Goal: Book appointment/travel/reservation

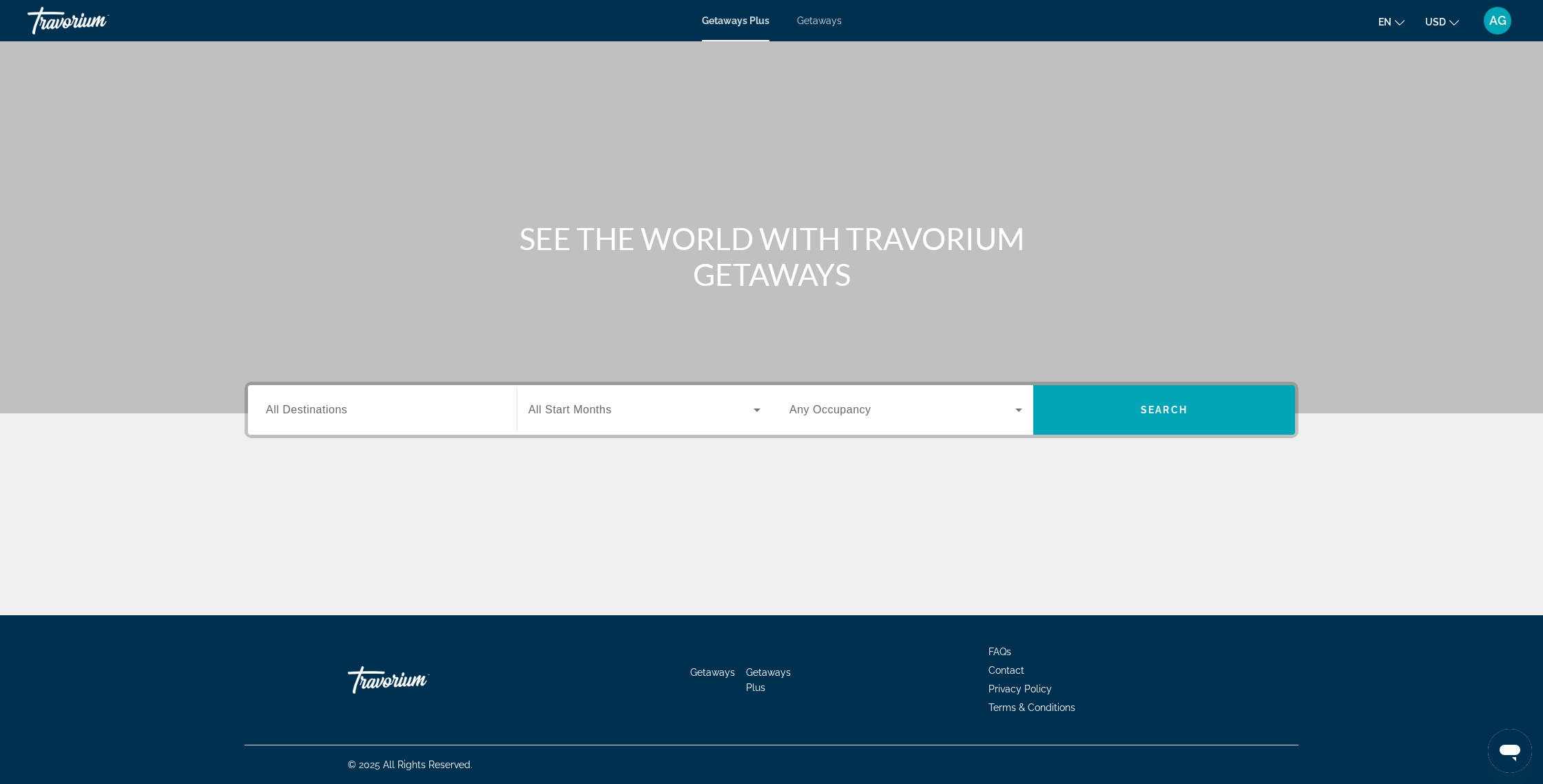
click at [343, 406] on span "All Destinations" at bounding box center [307, 410] width 82 height 12
click at [343, 406] on input "Destination All Destinations" at bounding box center [383, 410] width 233 height 16
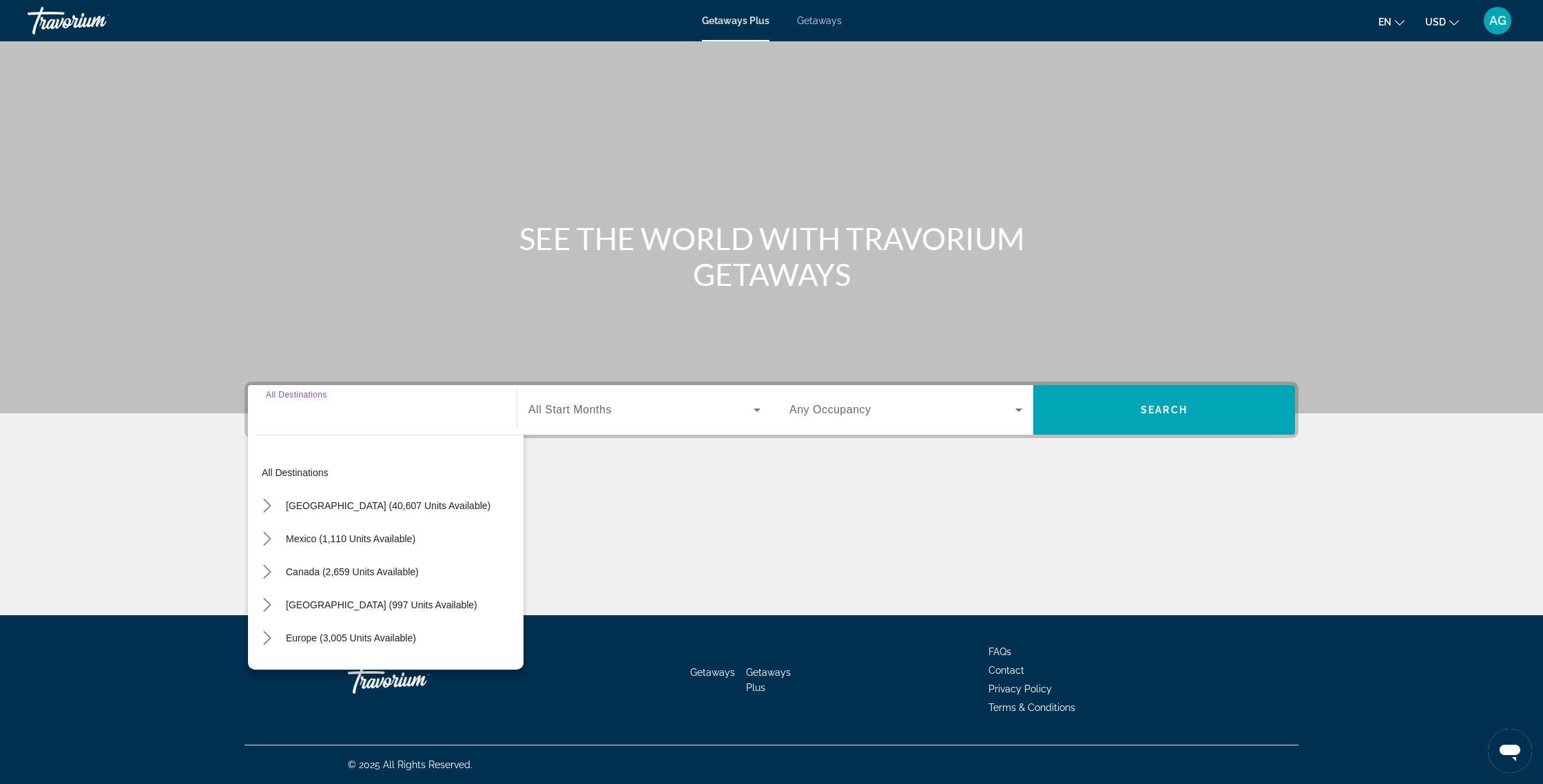
click at [305, 503] on span "United States (40,607 units available)" at bounding box center [388, 505] width 205 height 11
type input "**********"
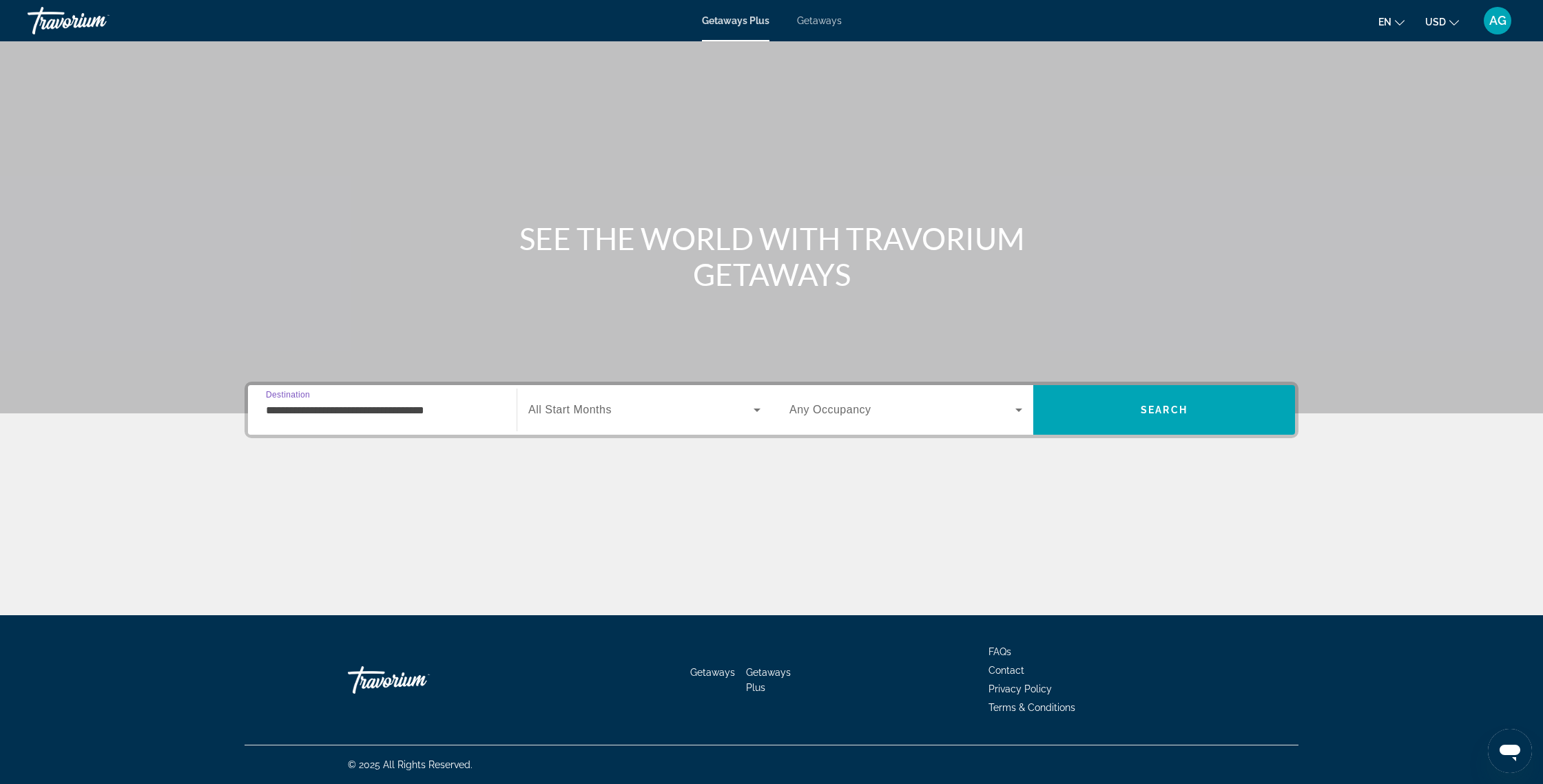
click at [697, 410] on span "Search widget" at bounding box center [641, 409] width 225 height 16
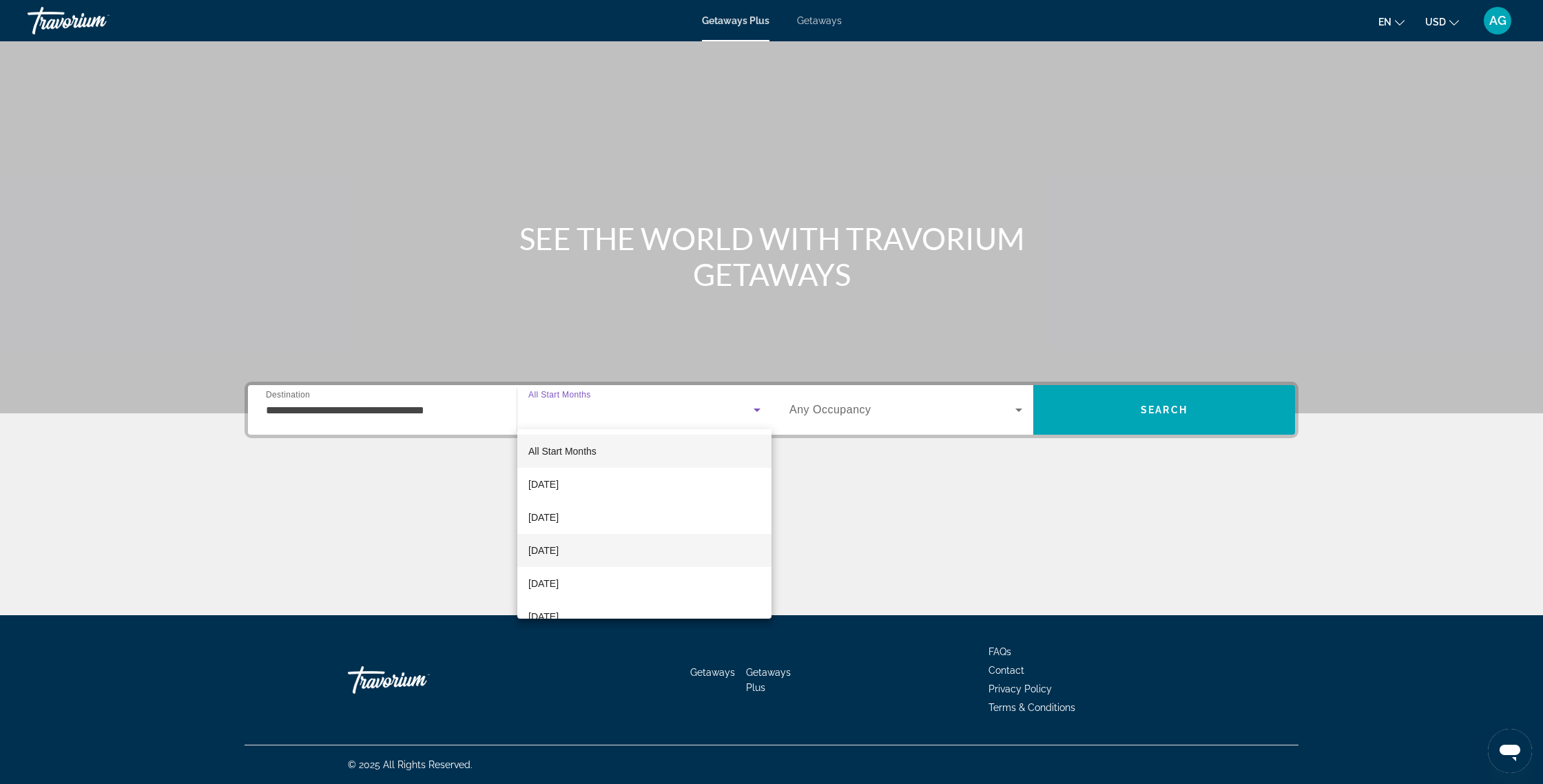
click at [597, 553] on mat-option "December 2025" at bounding box center [644, 550] width 254 height 33
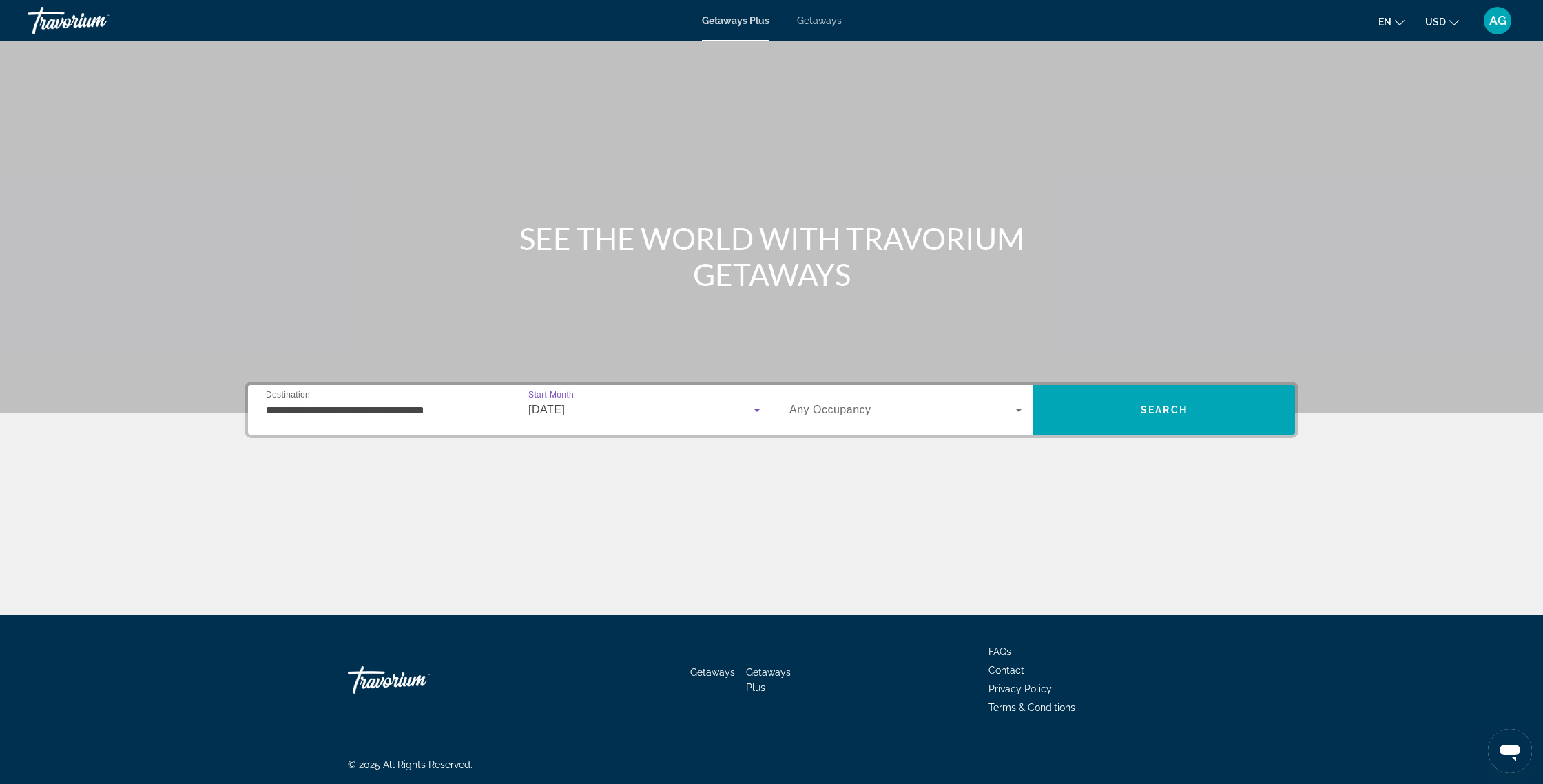
click at [959, 416] on span "Search widget" at bounding box center [902, 409] width 226 height 16
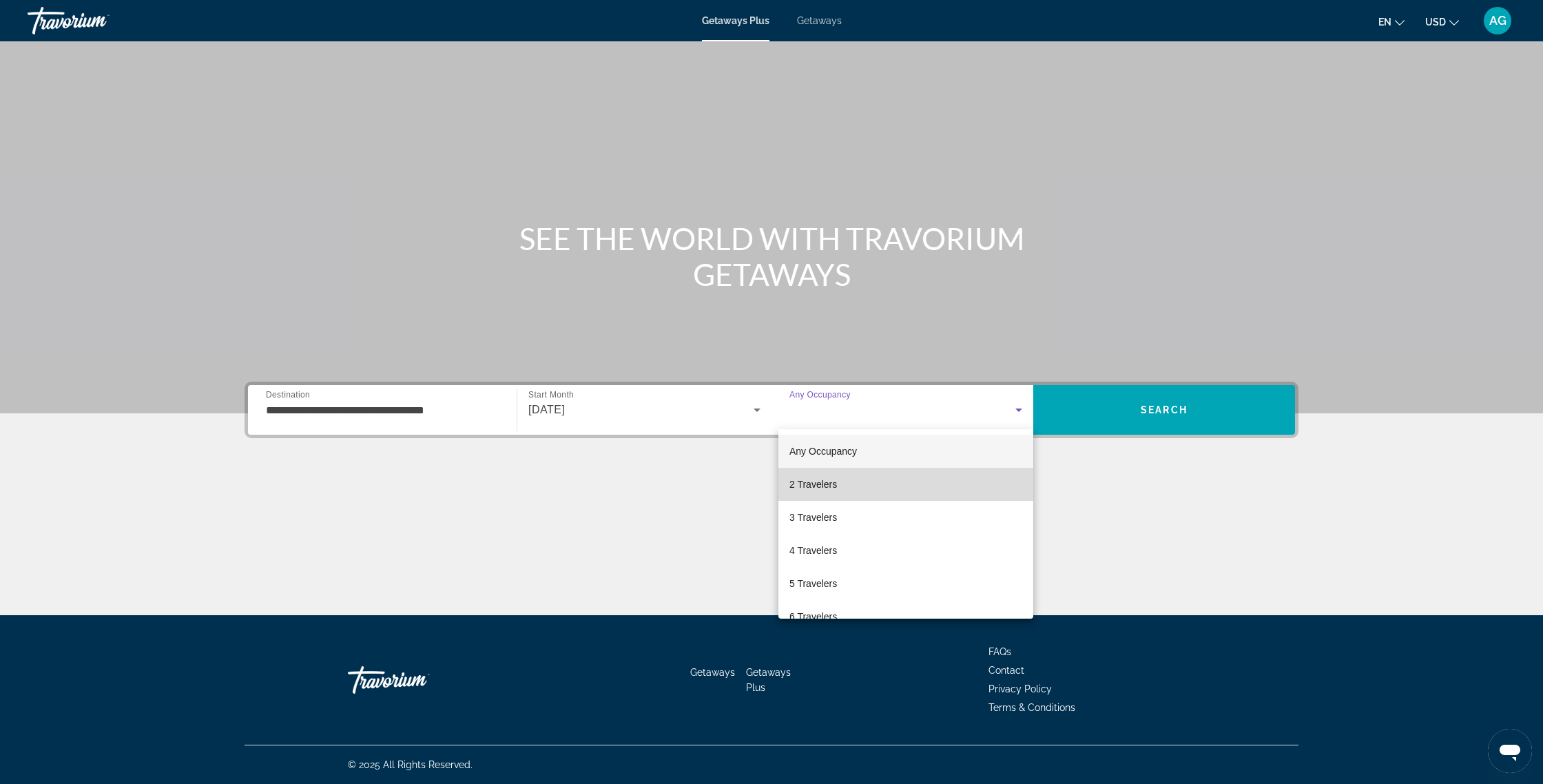
click at [835, 486] on span "2 Travelers" at bounding box center [813, 484] width 48 height 16
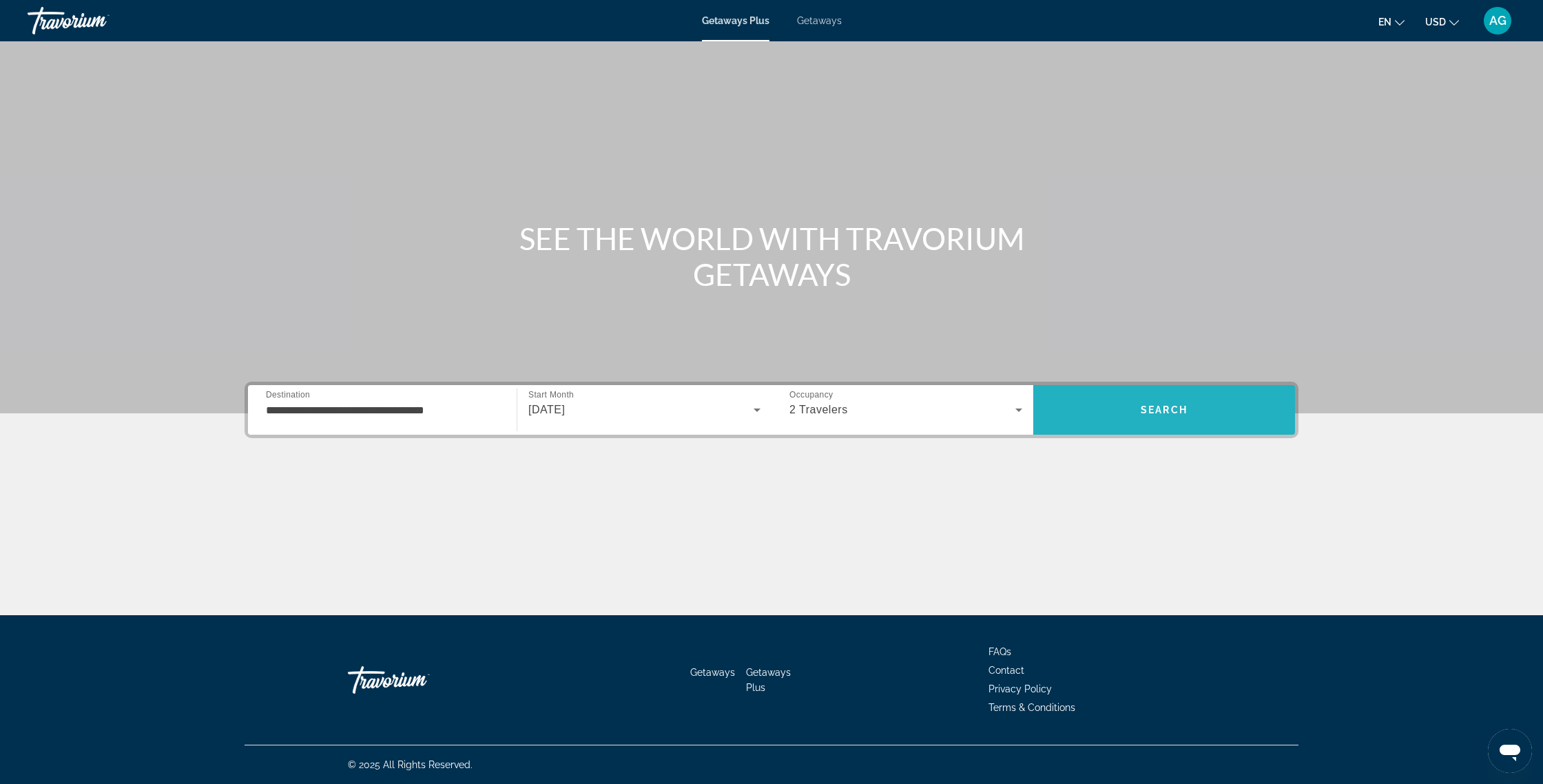
click at [1166, 410] on span "Search" at bounding box center [1164, 409] width 47 height 11
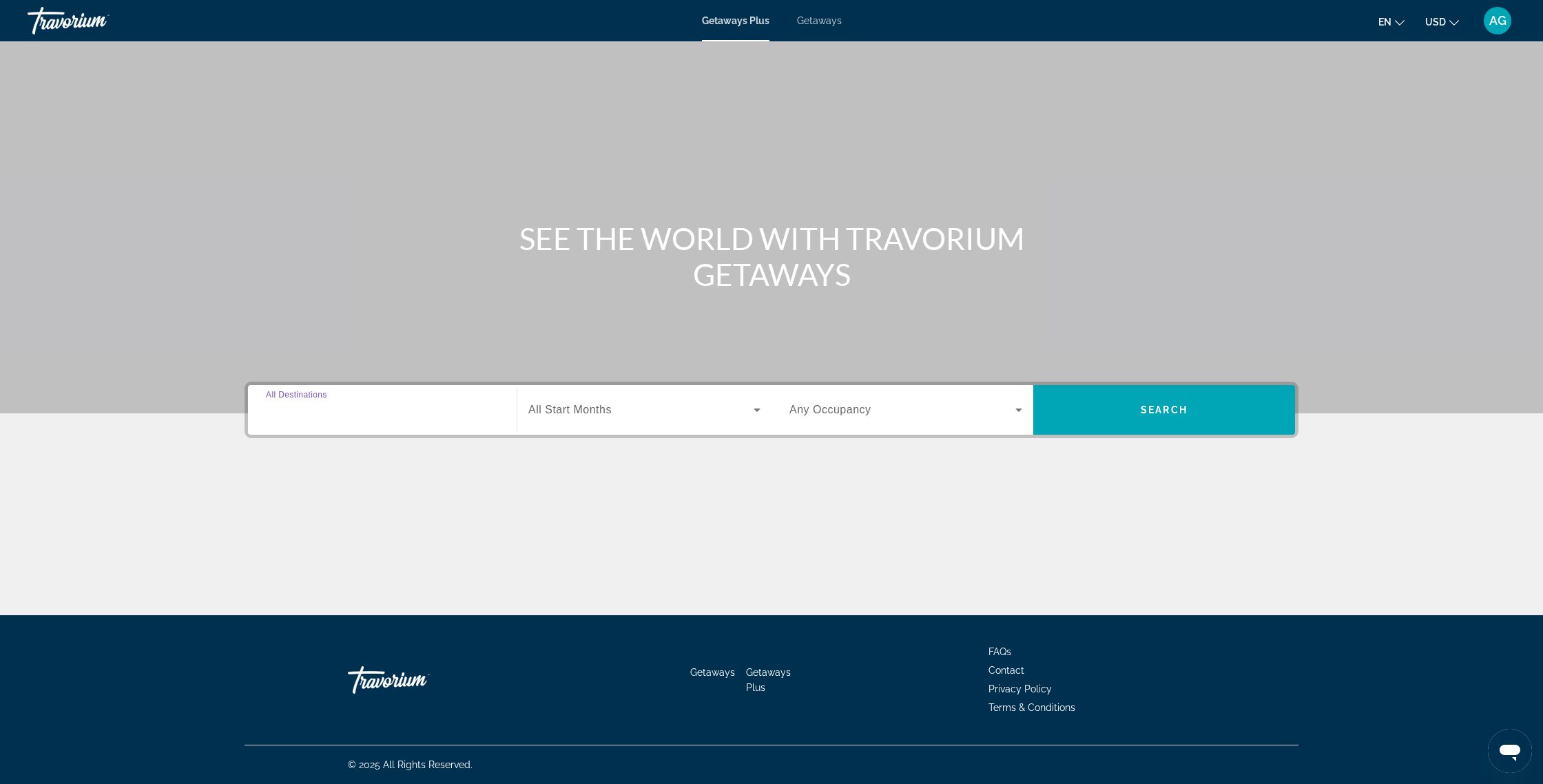
click at [425, 407] on input "Destination All Destinations" at bounding box center [383, 410] width 233 height 16
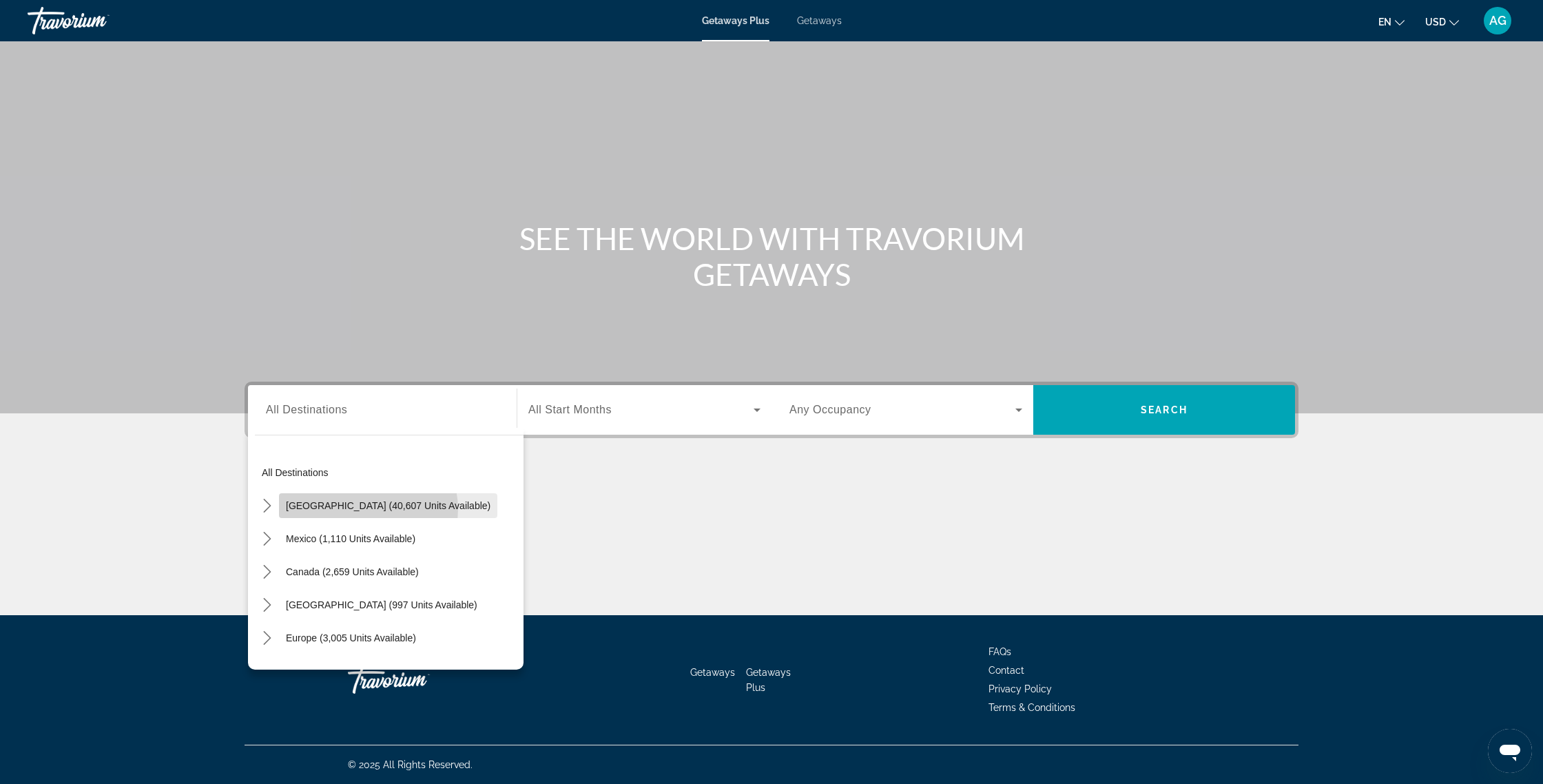
click at [367, 509] on span "United States (40,607 units available)" at bounding box center [388, 505] width 205 height 11
type input "**********"
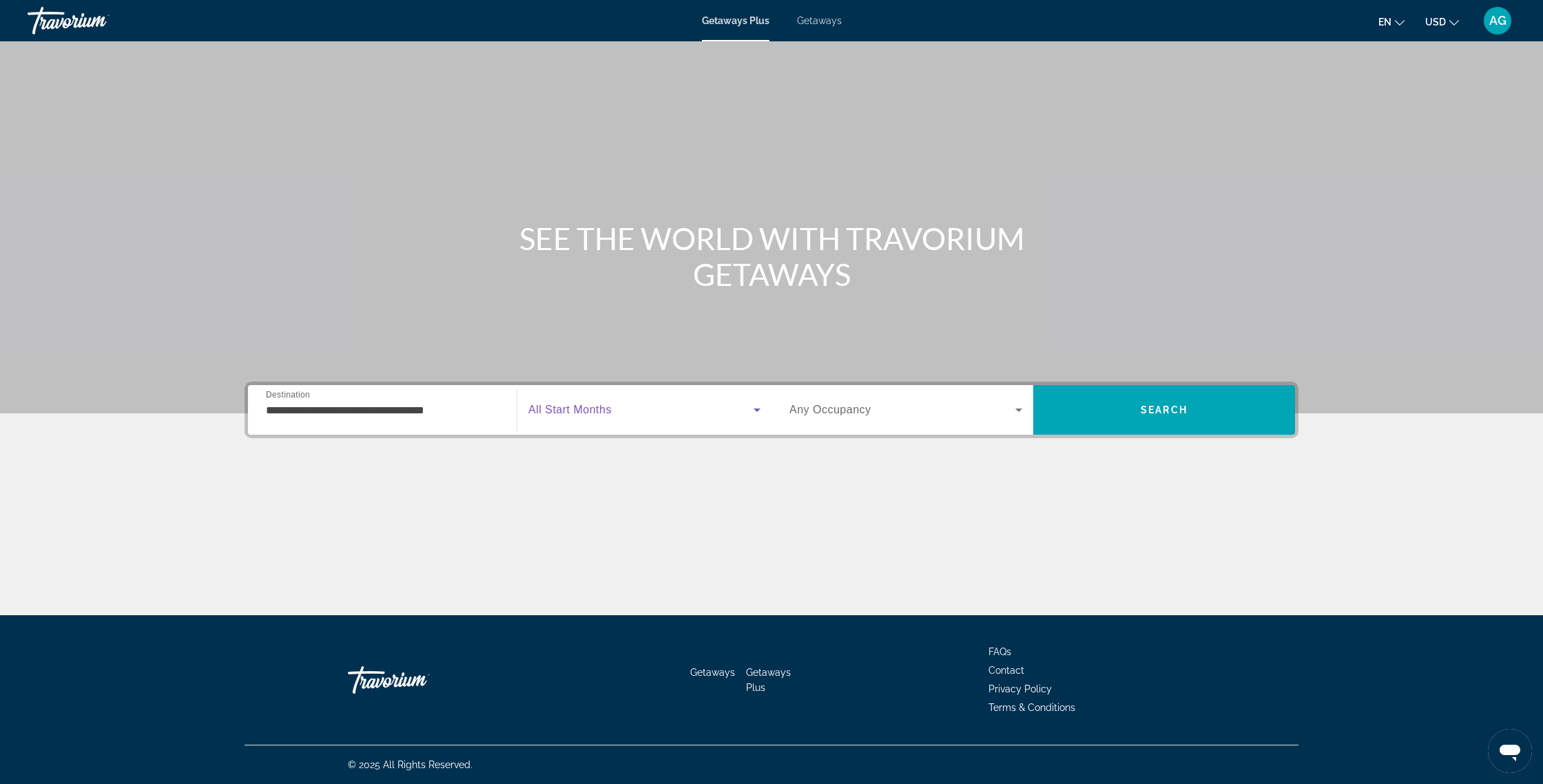
click at [625, 409] on span "Search widget" at bounding box center [641, 409] width 225 height 16
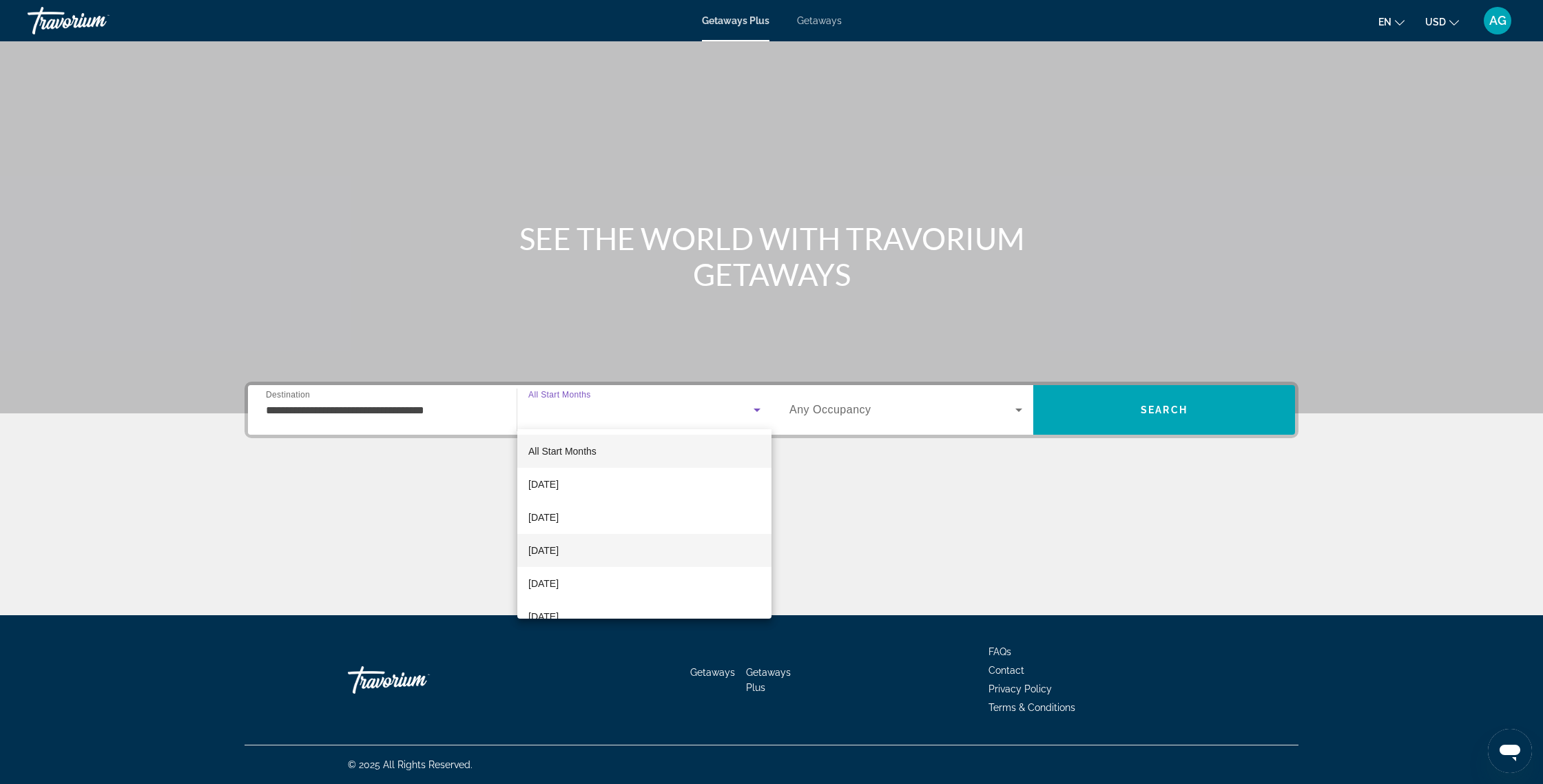
click at [559, 548] on span "December 2025" at bounding box center [544, 549] width 31 height 16
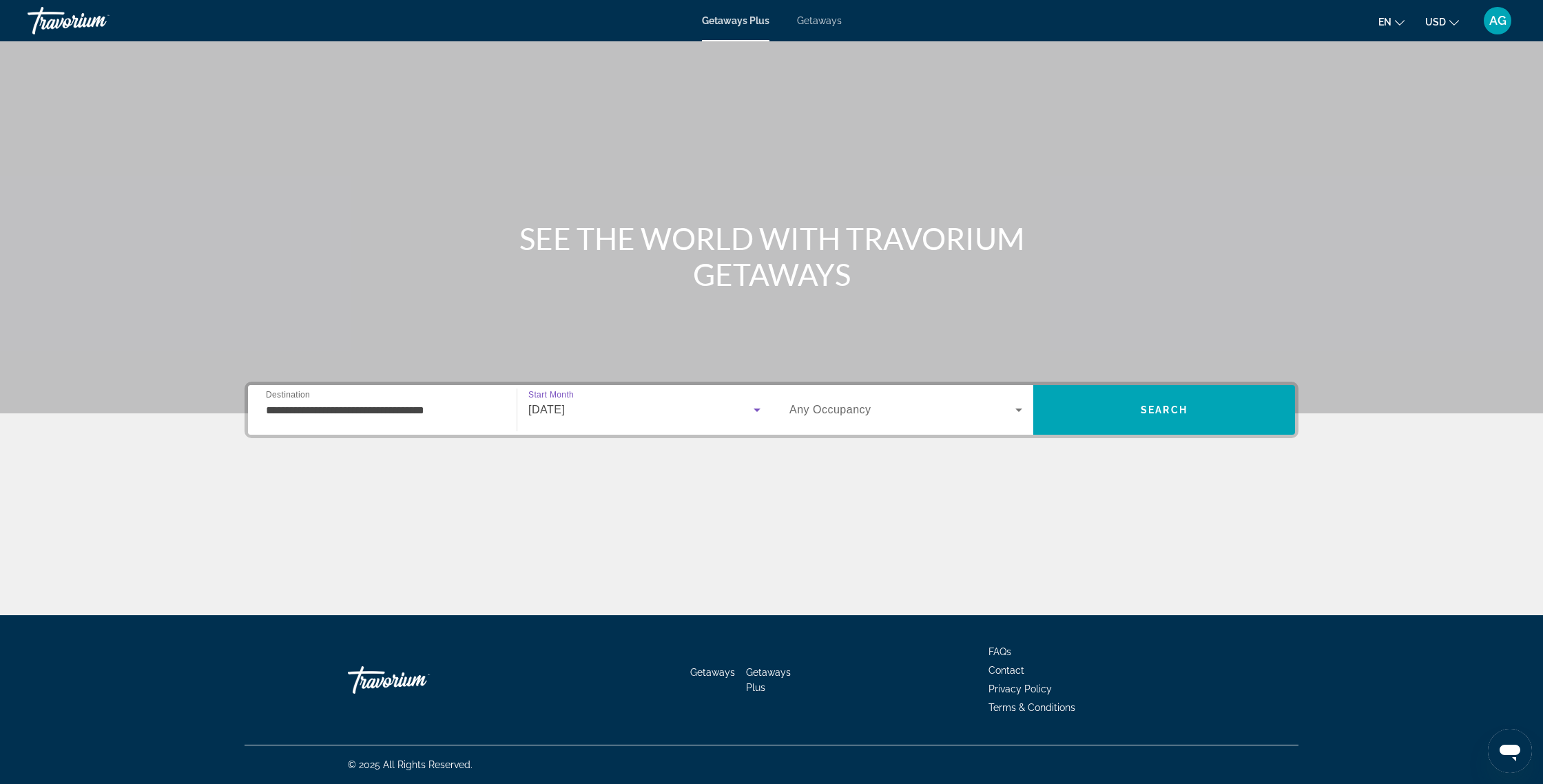
click at [901, 403] on span "Search widget" at bounding box center [902, 409] width 226 height 16
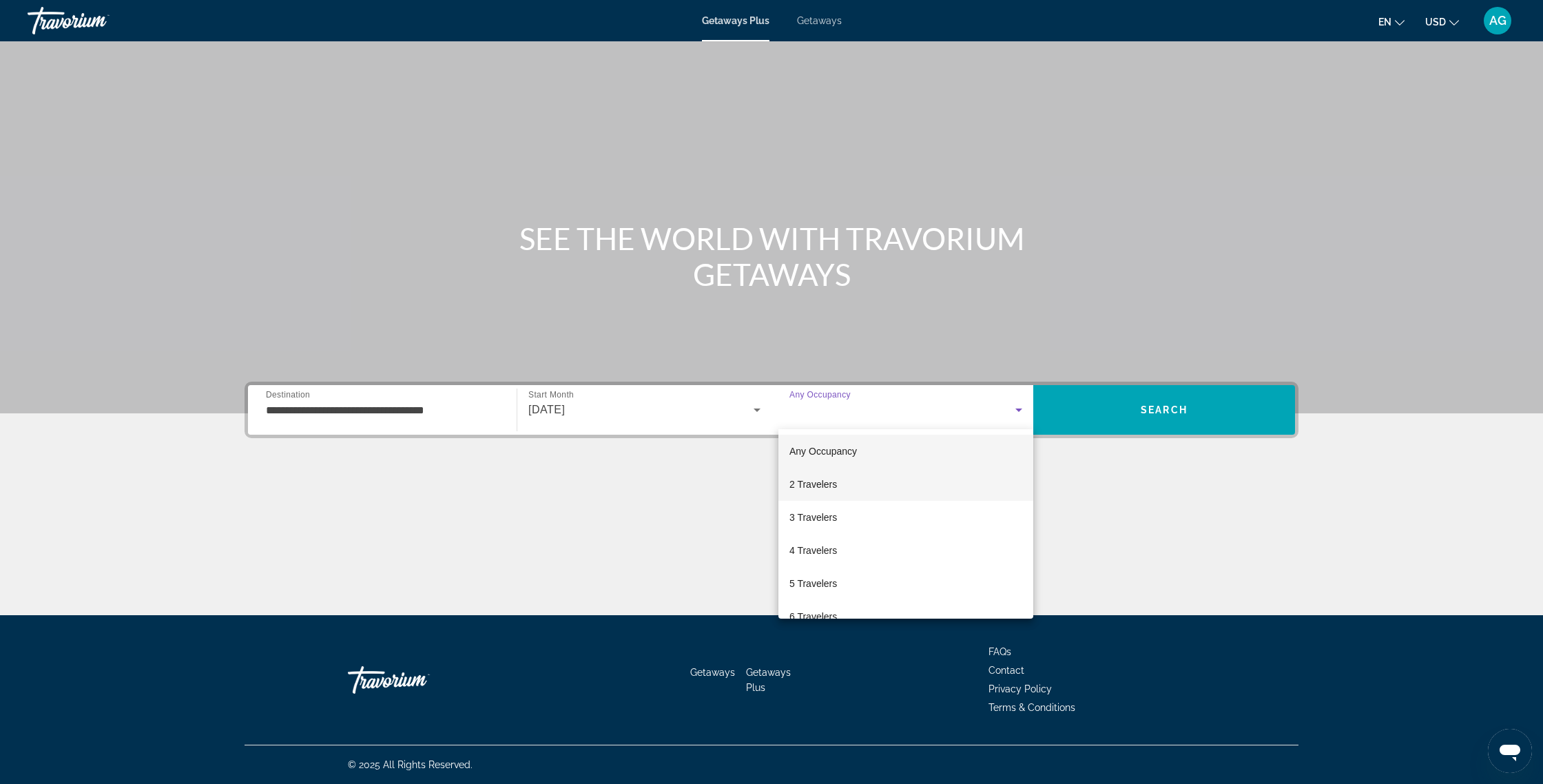
click at [828, 480] on span "2 Travelers" at bounding box center [813, 484] width 48 height 16
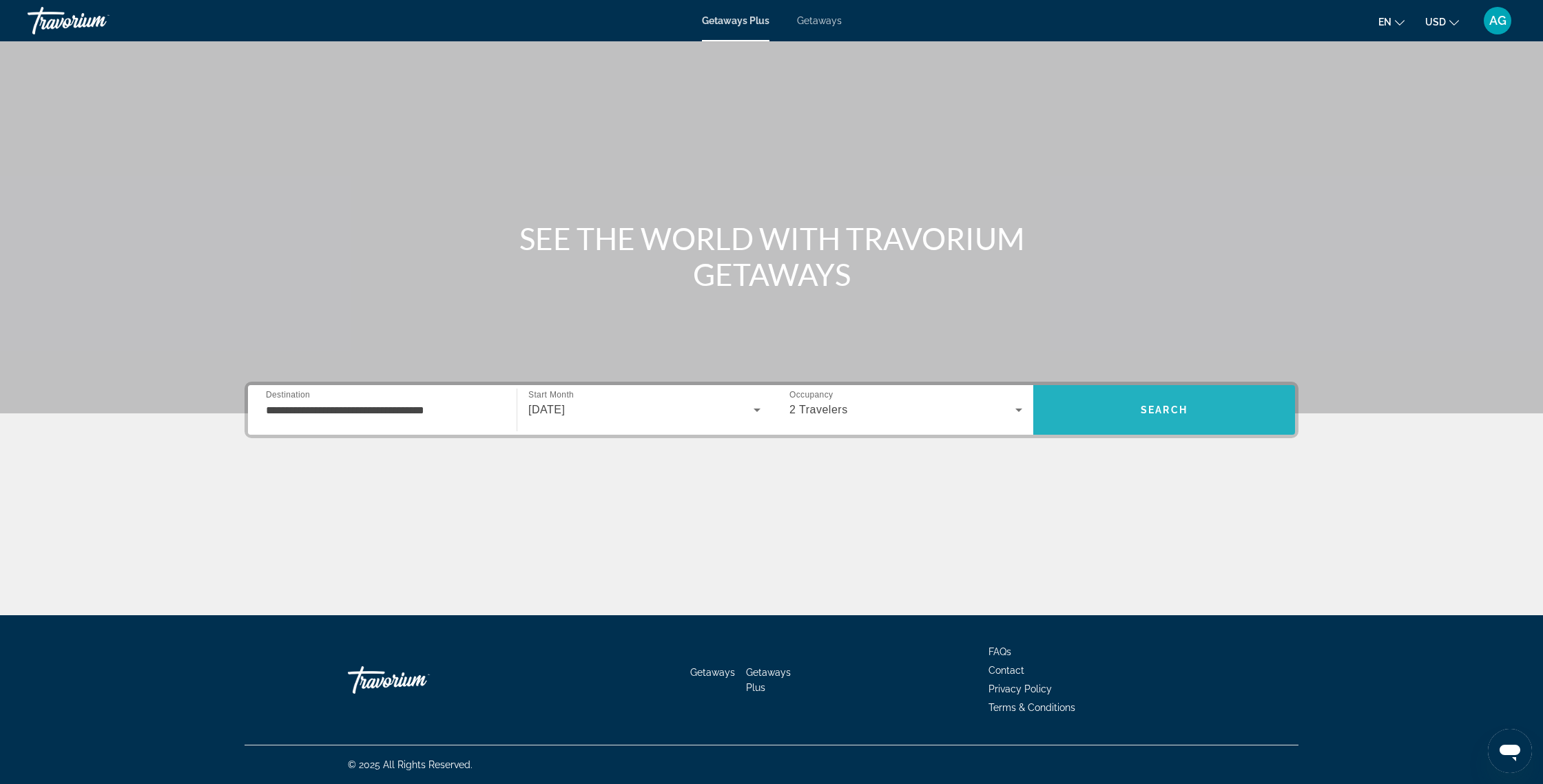
click at [1118, 404] on span "Search" at bounding box center [1164, 409] width 262 height 33
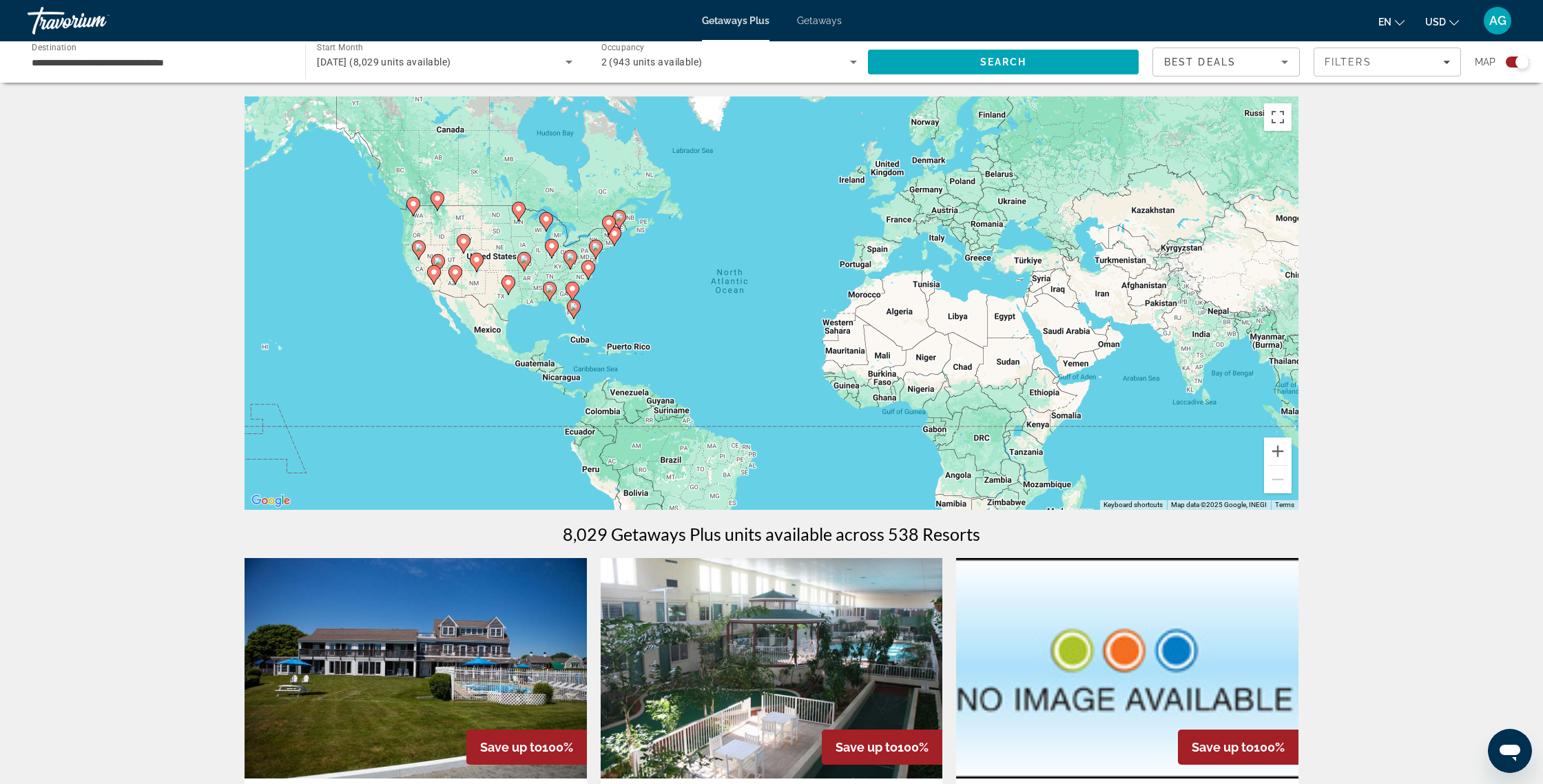
click at [628, 287] on div "To activate drag with keyboard, press Alt + Enter. Once in keyboard drag state,…" at bounding box center [772, 303] width 1054 height 413
click at [1268, 447] on button "Zoom in" at bounding box center [1278, 451] width 27 height 27
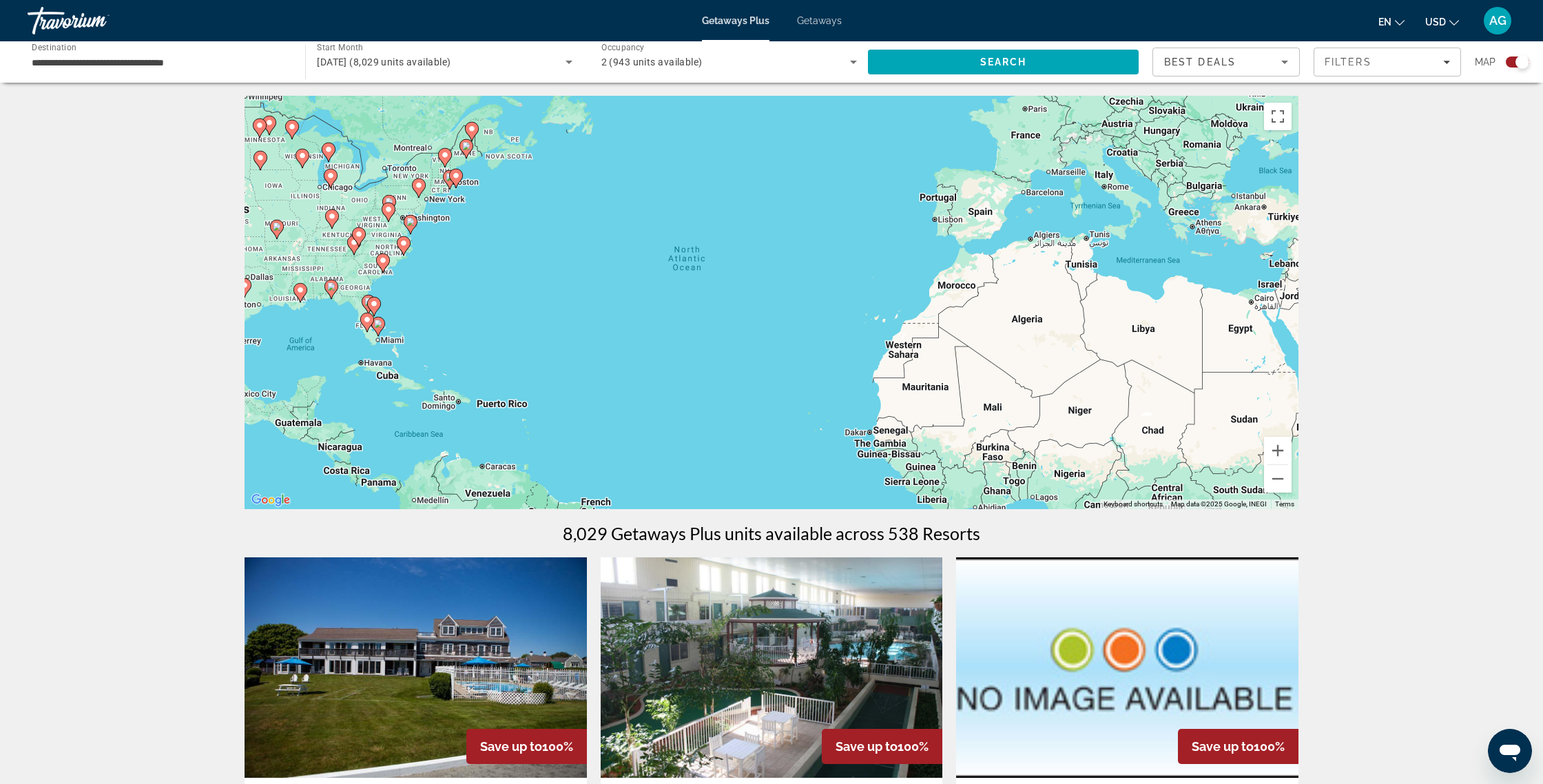
click at [412, 224] on image "Main content" at bounding box center [411, 222] width 9 height 9
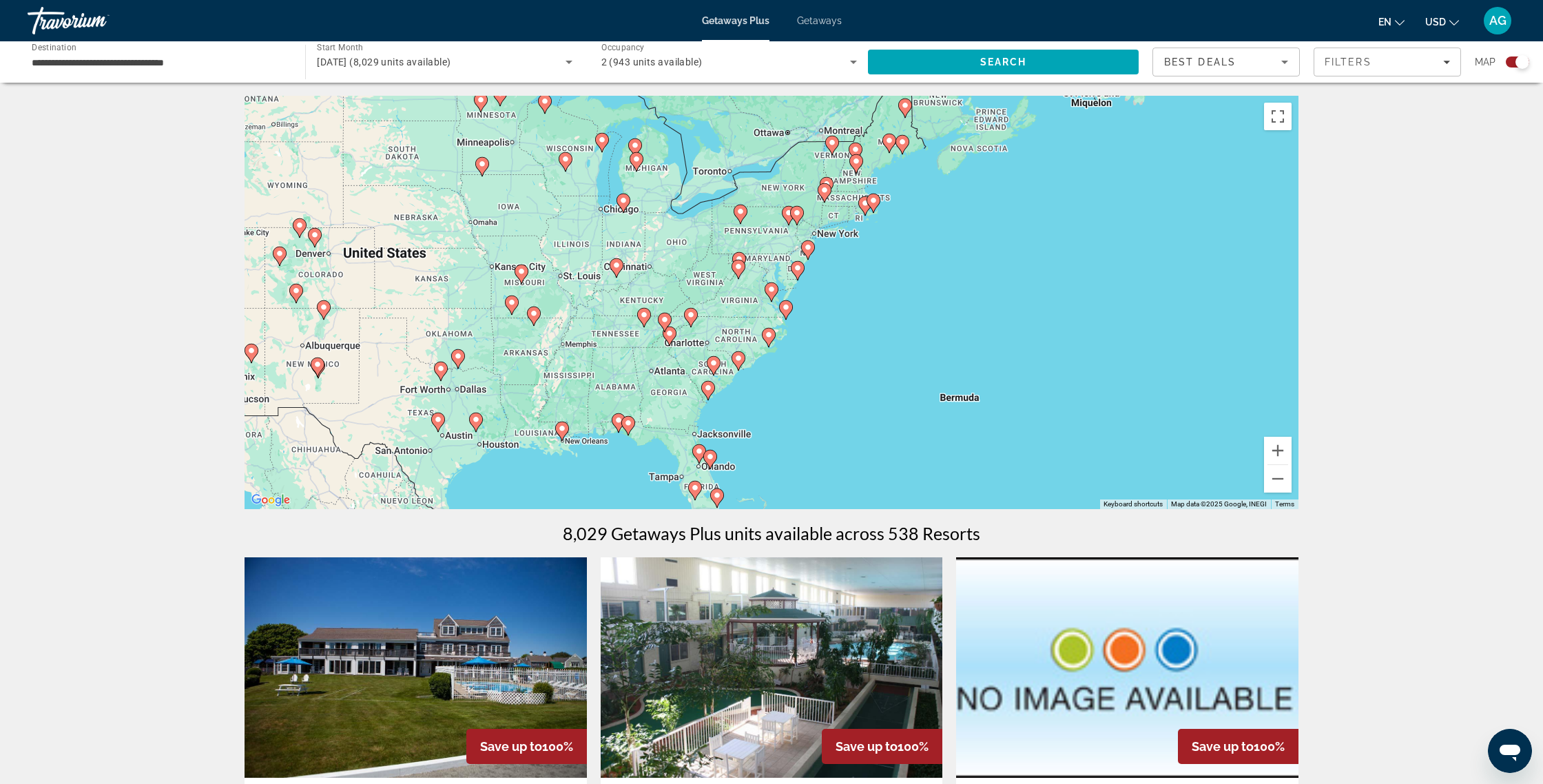
scroll to position [0, 0]
click at [737, 255] on icon "Main content" at bounding box center [739, 262] width 13 height 18
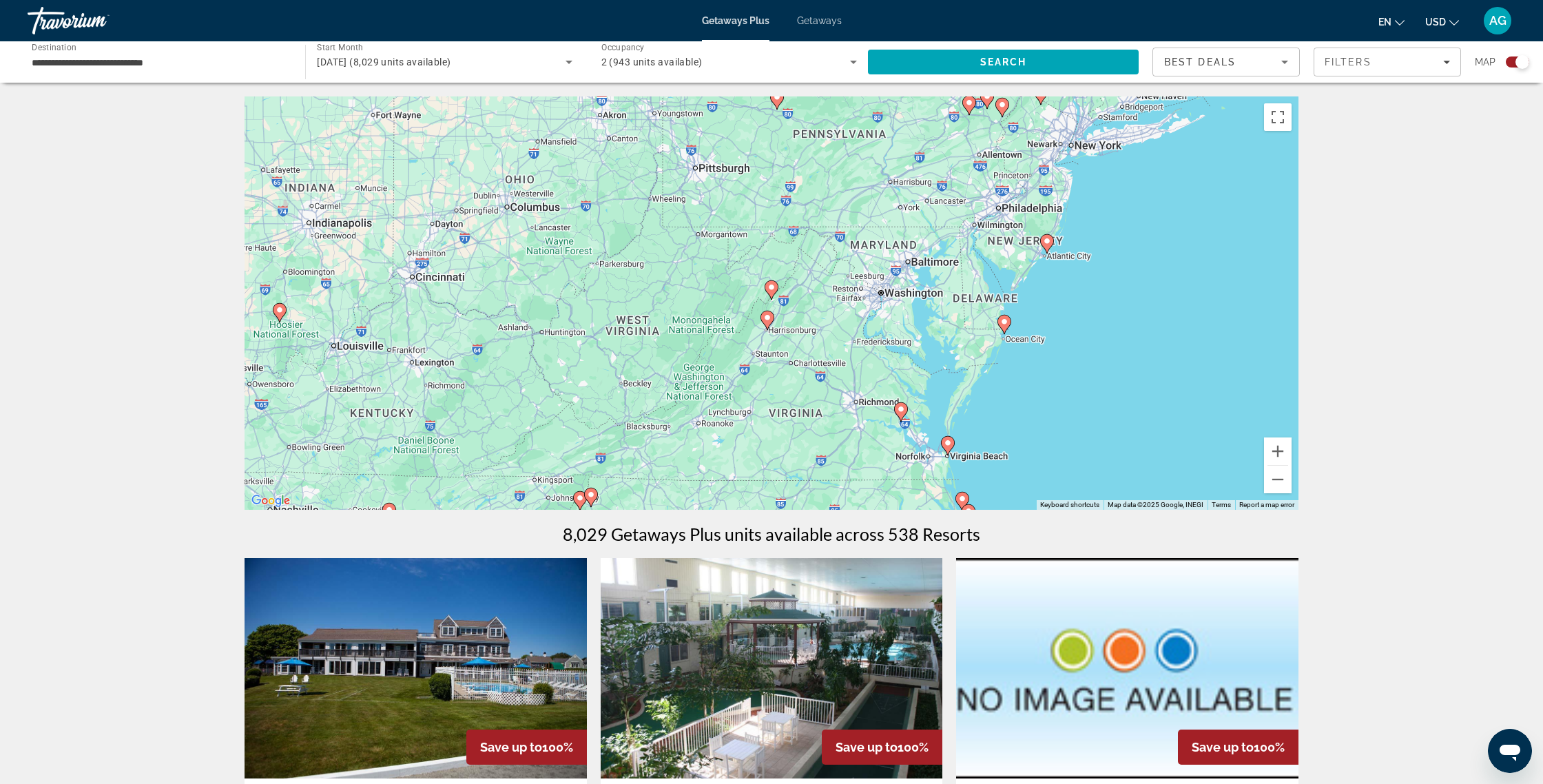
click at [772, 292] on icon "Main content" at bounding box center [772, 289] width 13 height 18
type input "**********"
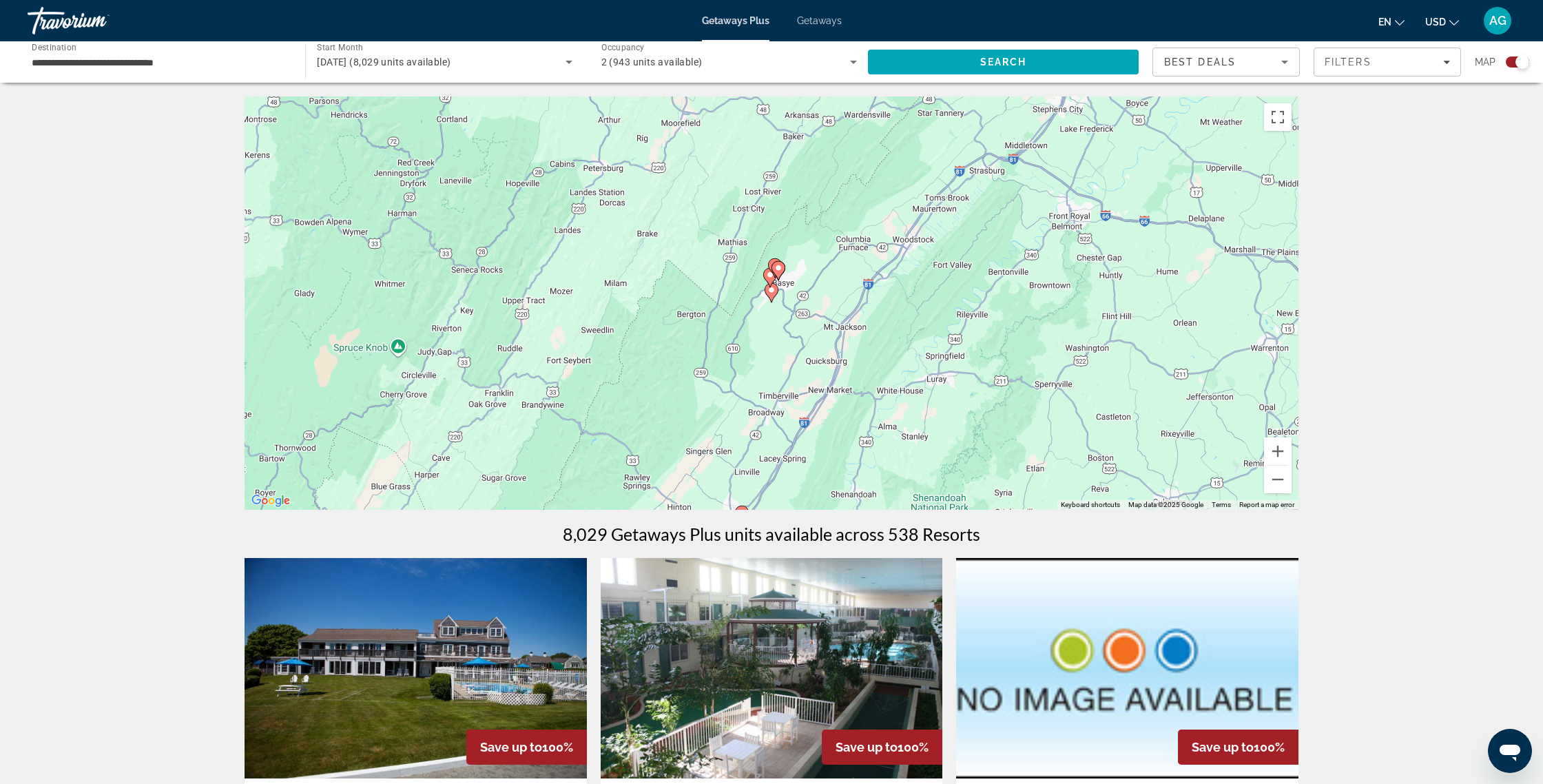
click at [781, 266] on image "Main content" at bounding box center [778, 268] width 9 height 9
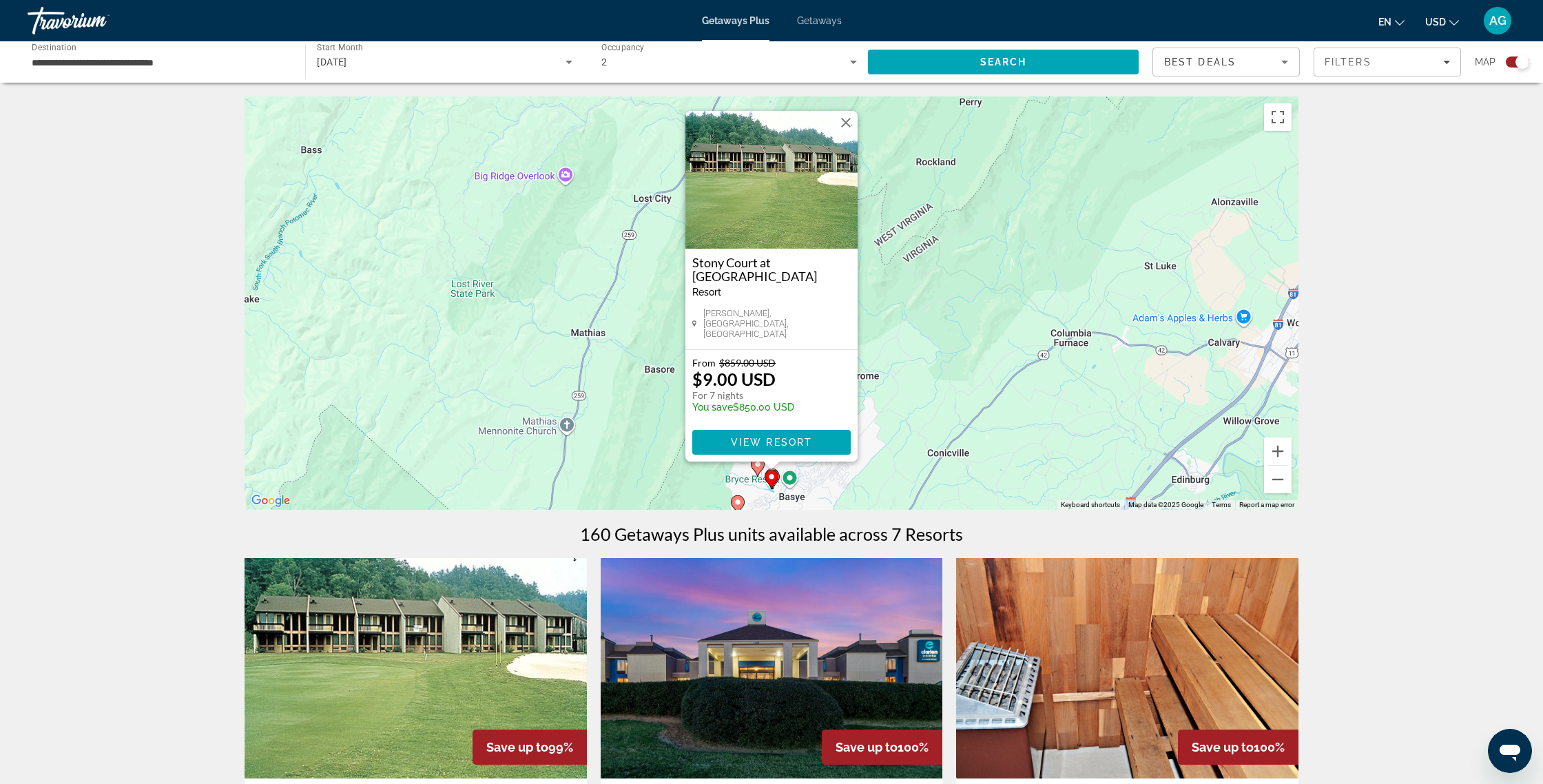
click at [846, 125] on button "Close" at bounding box center [846, 122] width 20 height 20
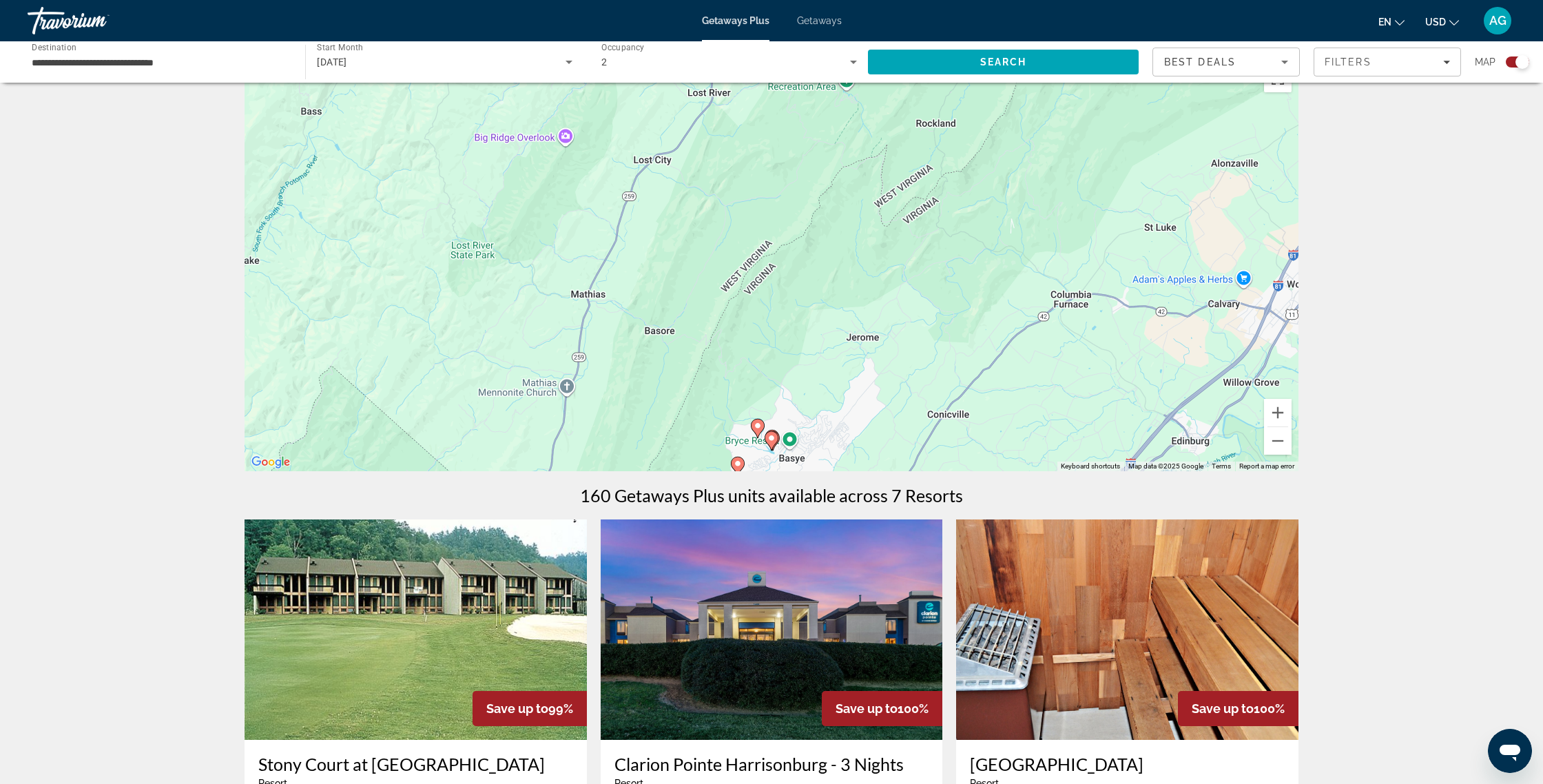
scroll to position [60, 0]
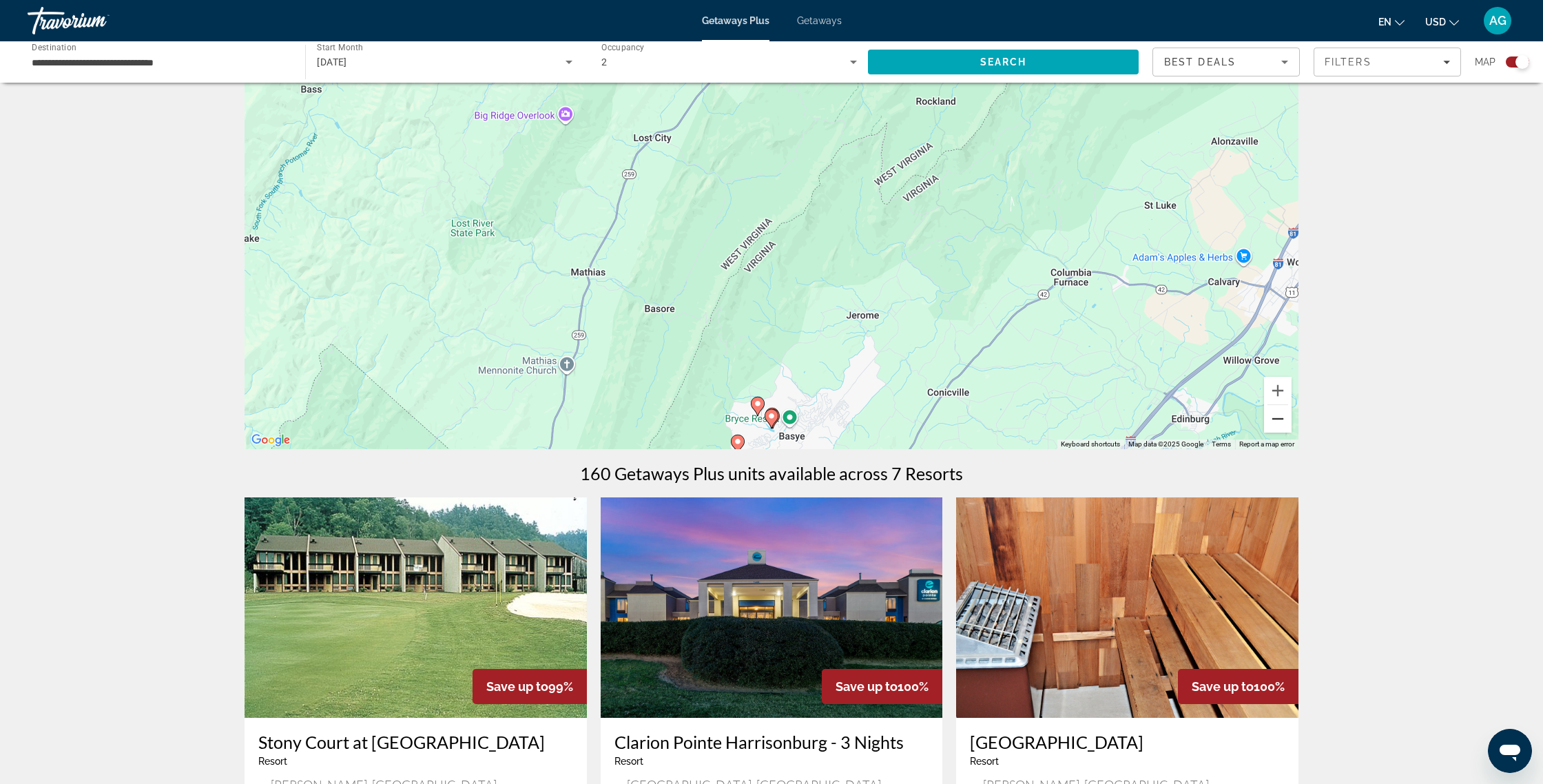
click at [1278, 419] on button "Zoom out" at bounding box center [1278, 418] width 27 height 27
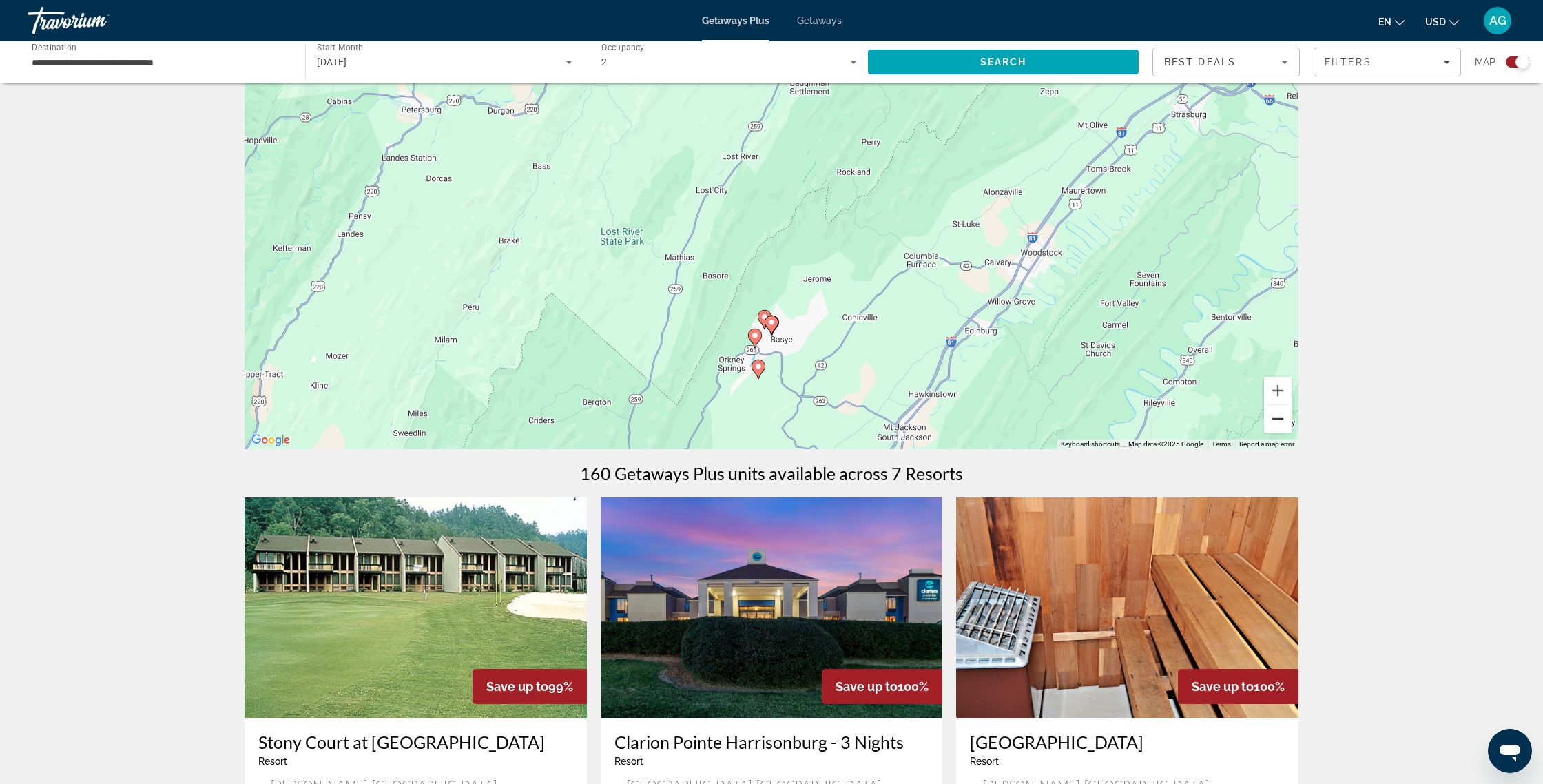
click at [1283, 415] on button "Zoom out" at bounding box center [1278, 418] width 27 height 27
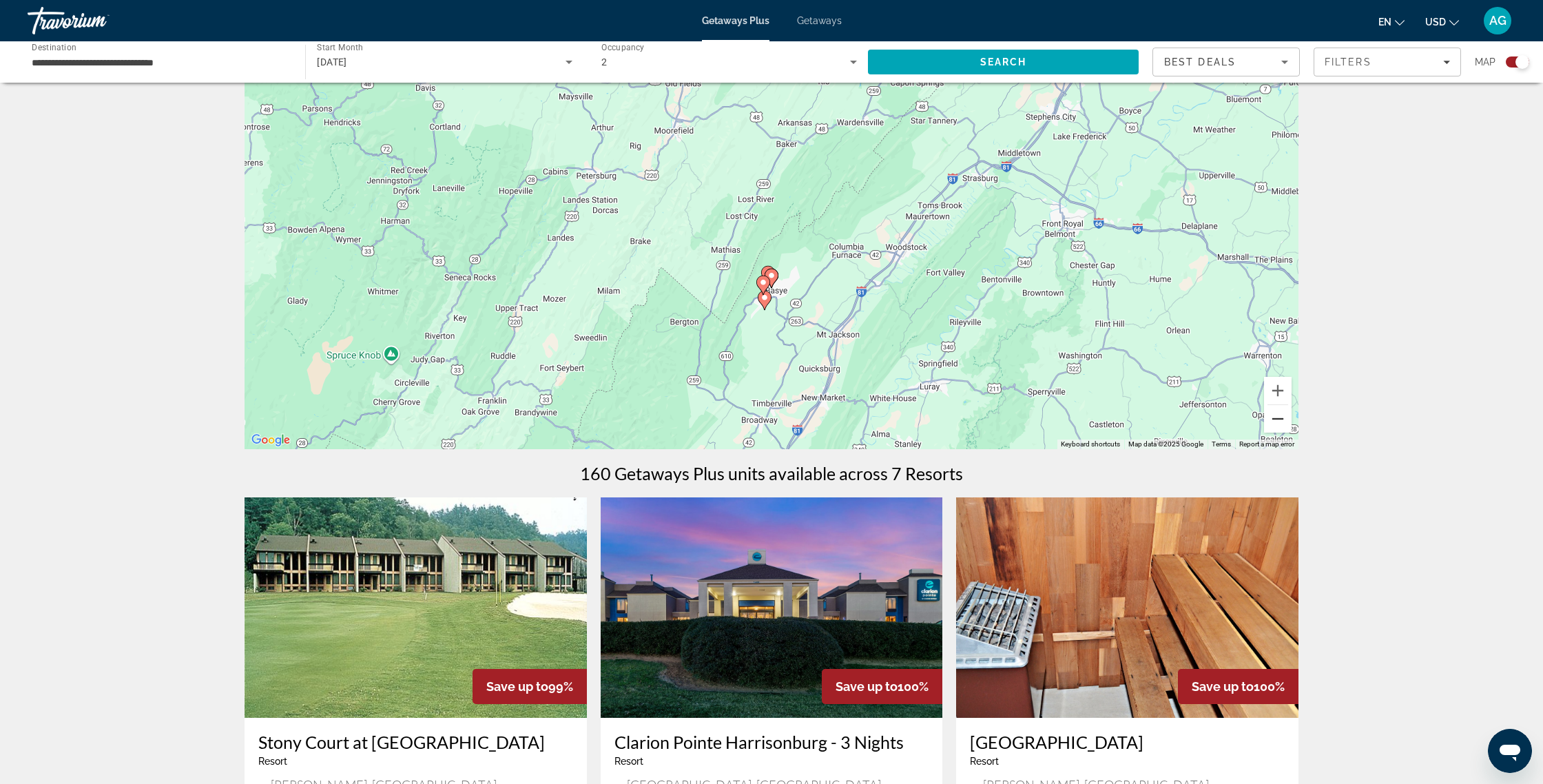
click at [1281, 417] on button "Zoom out" at bounding box center [1278, 418] width 27 height 27
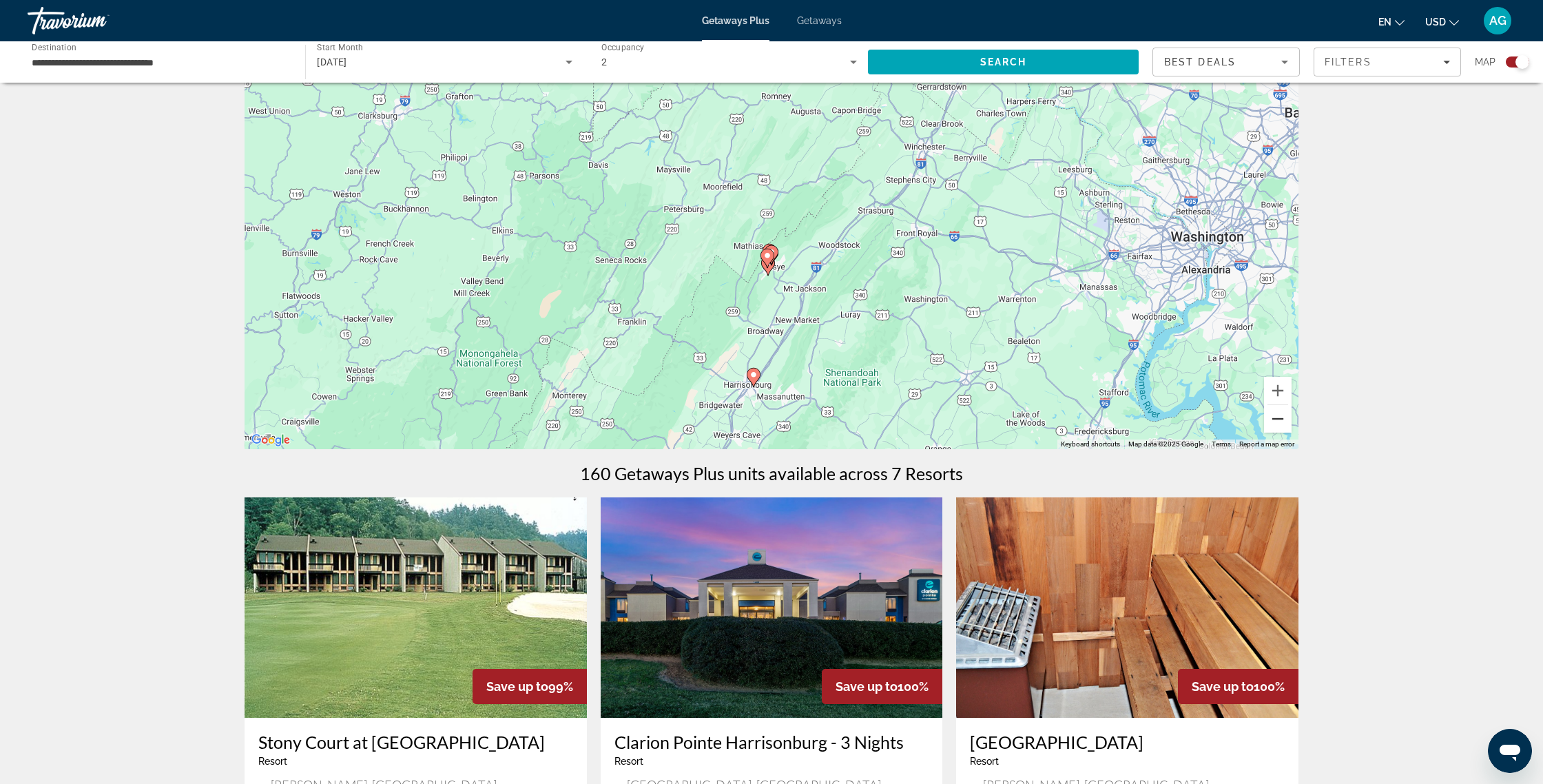
click at [1281, 418] on button "Zoom out" at bounding box center [1278, 418] width 27 height 27
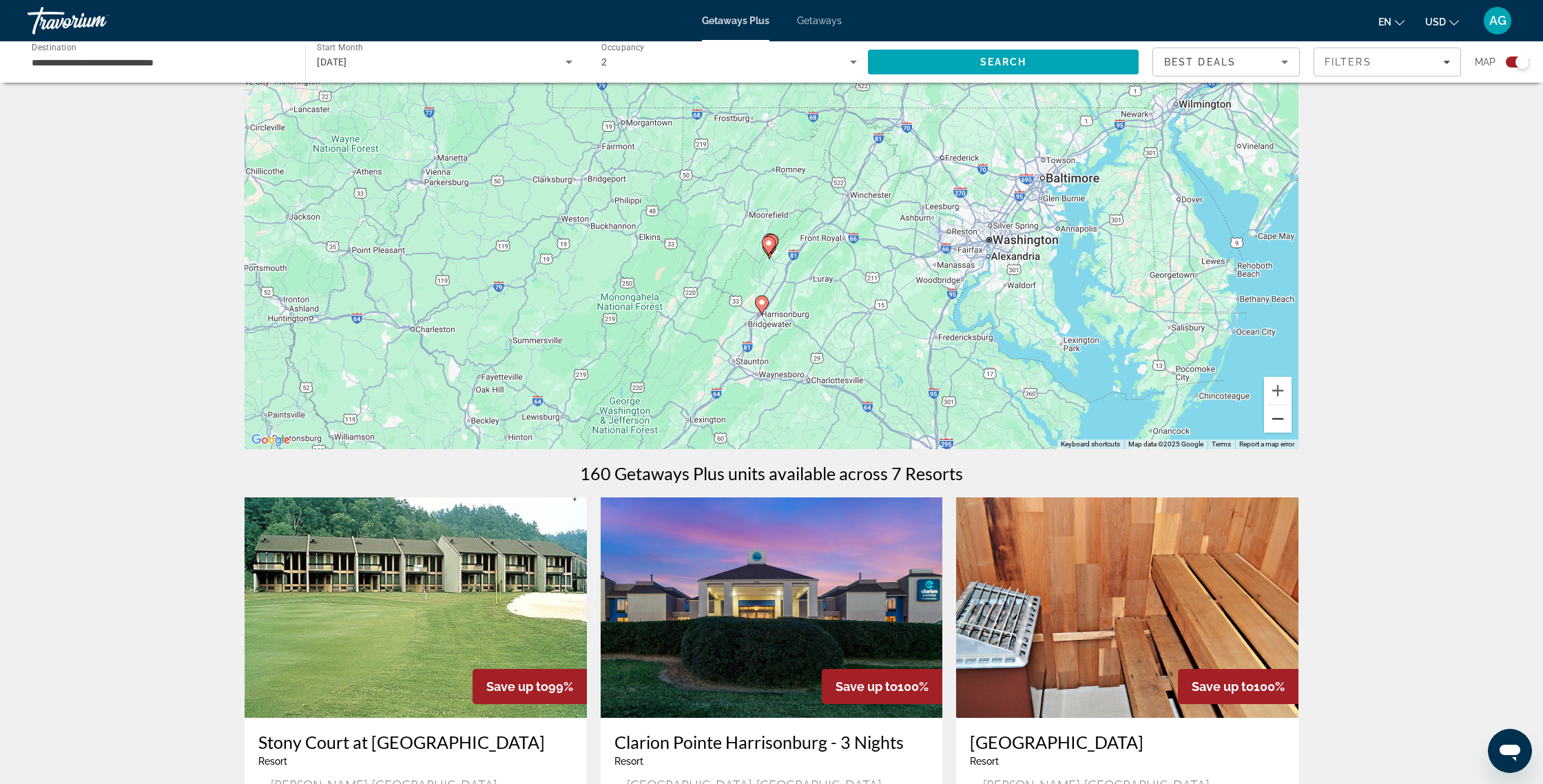
click at [1281, 418] on button "Zoom out" at bounding box center [1278, 418] width 27 height 27
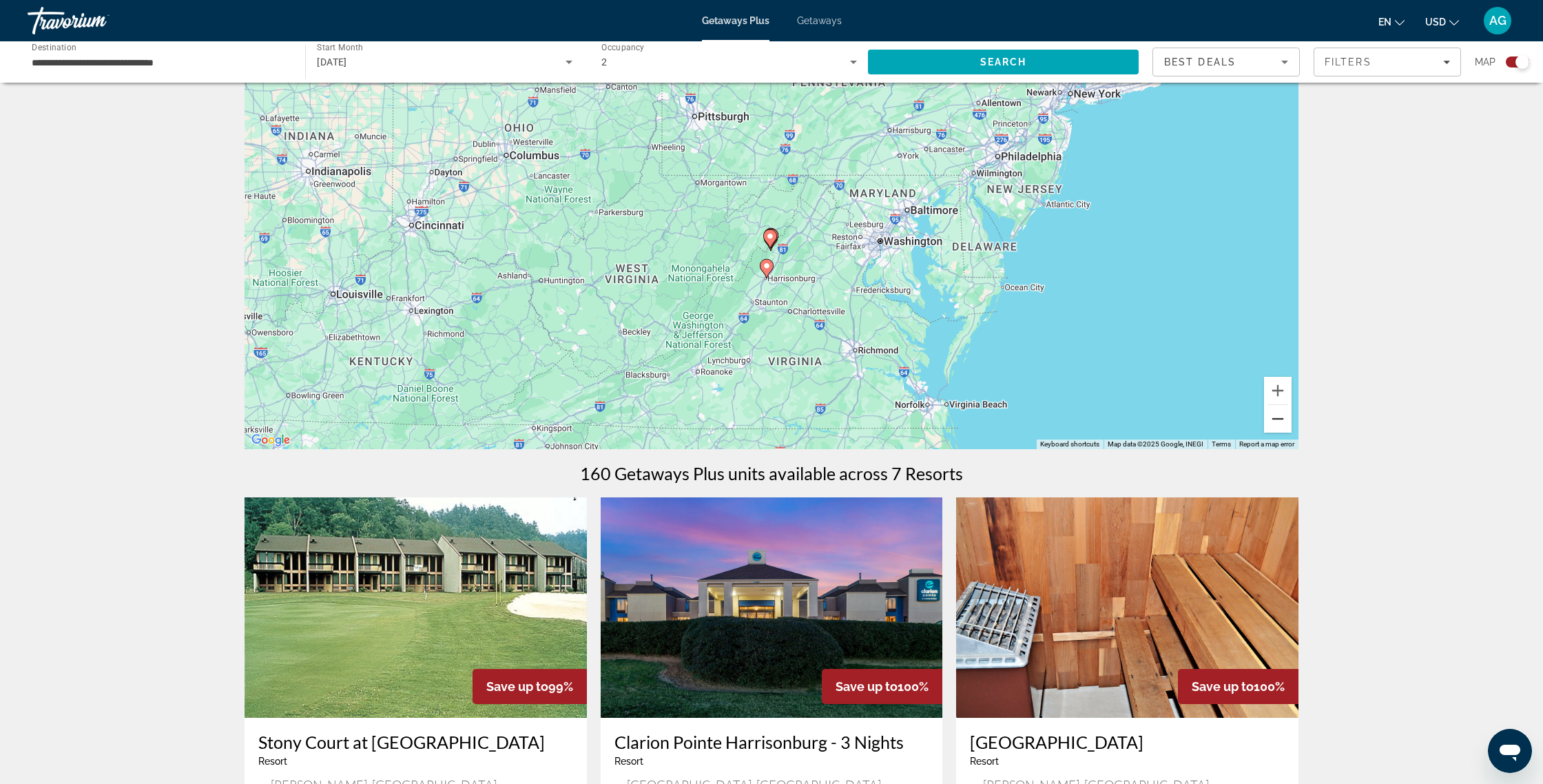
click at [1281, 418] on button "Zoom out" at bounding box center [1278, 418] width 27 height 27
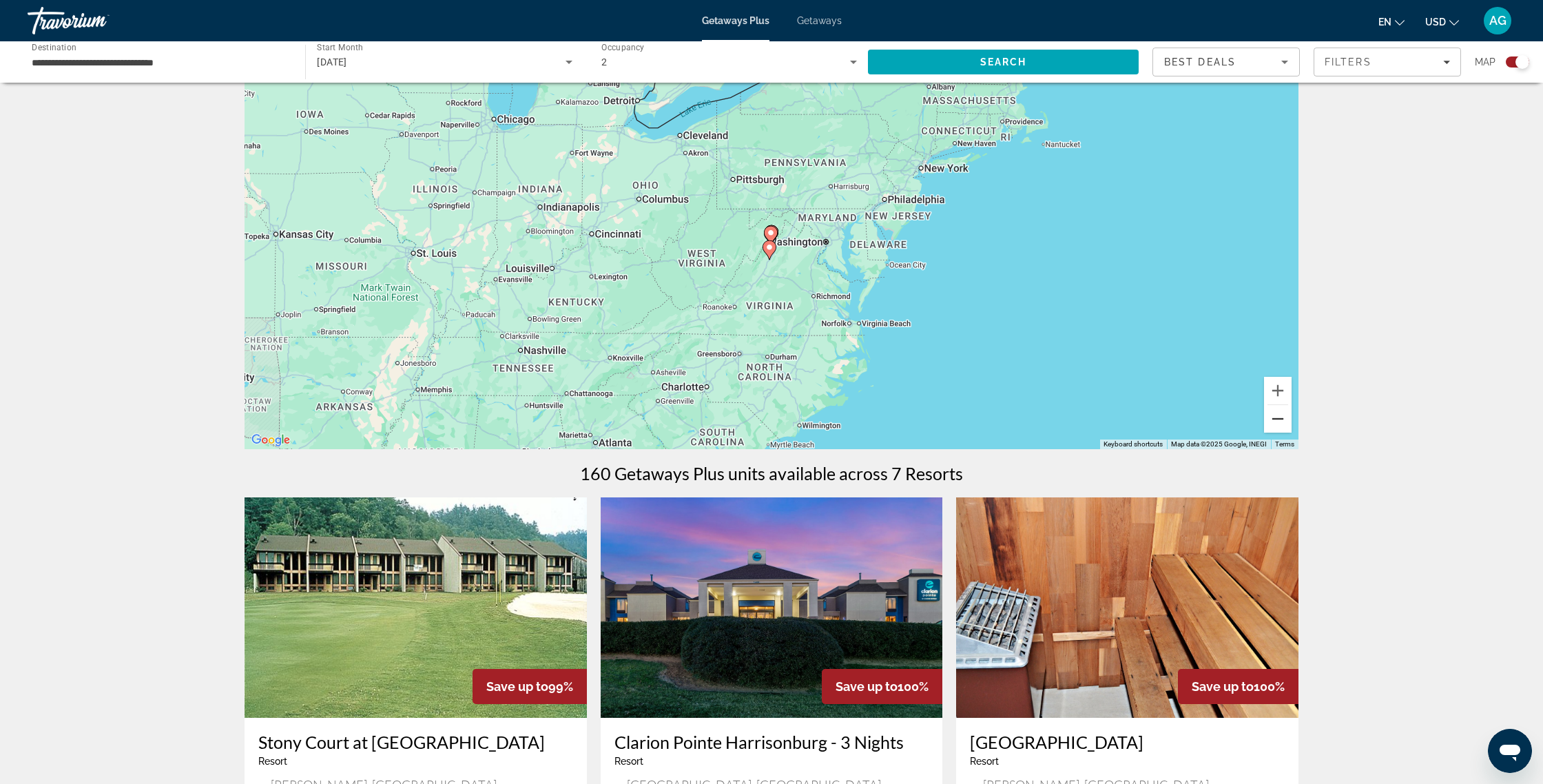
click at [1278, 416] on button "Zoom out" at bounding box center [1278, 418] width 27 height 27
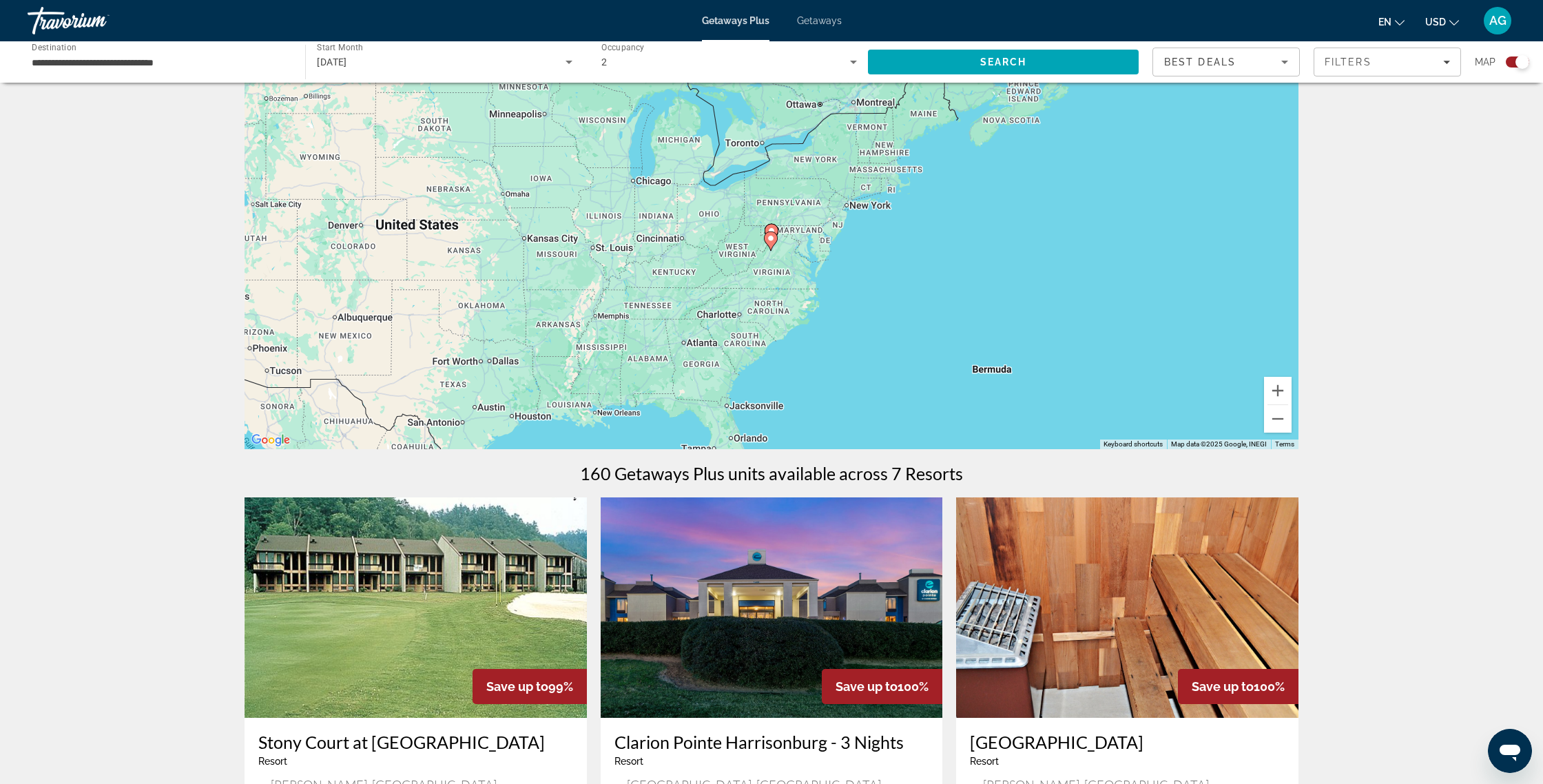
click at [871, 176] on div "To activate drag with keyboard, press Alt + Enter. Once in keyboard drag state,…" at bounding box center [772, 242] width 1054 height 413
click at [817, 162] on div "To activate drag with keyboard, press Alt + Enter. Once in keyboard drag state,…" at bounding box center [772, 242] width 1054 height 413
click at [741, 148] on div "To activate drag with keyboard, press Alt + Enter. Once in keyboard drag state,…" at bounding box center [772, 242] width 1054 height 413
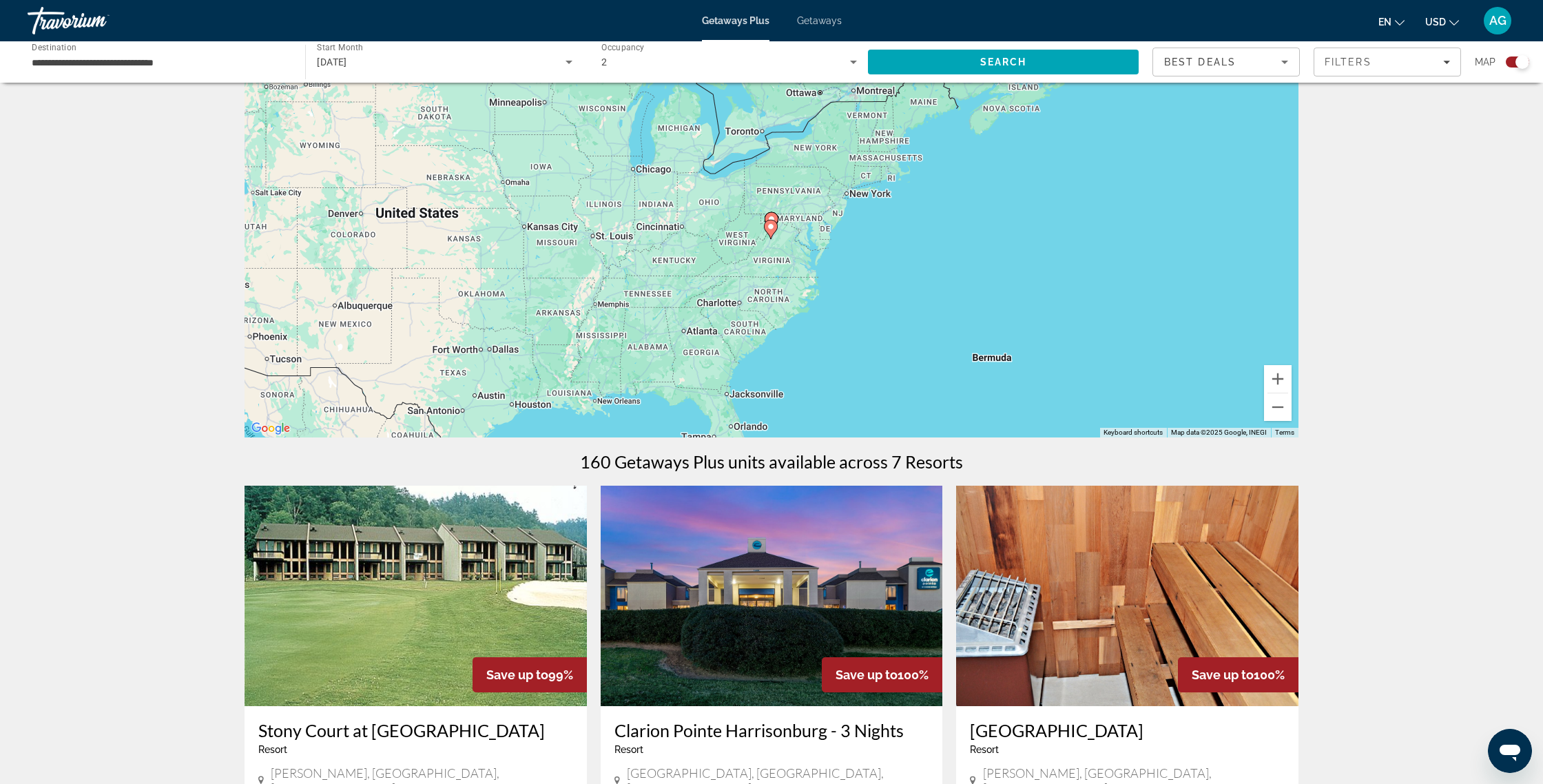
scroll to position [74, 0]
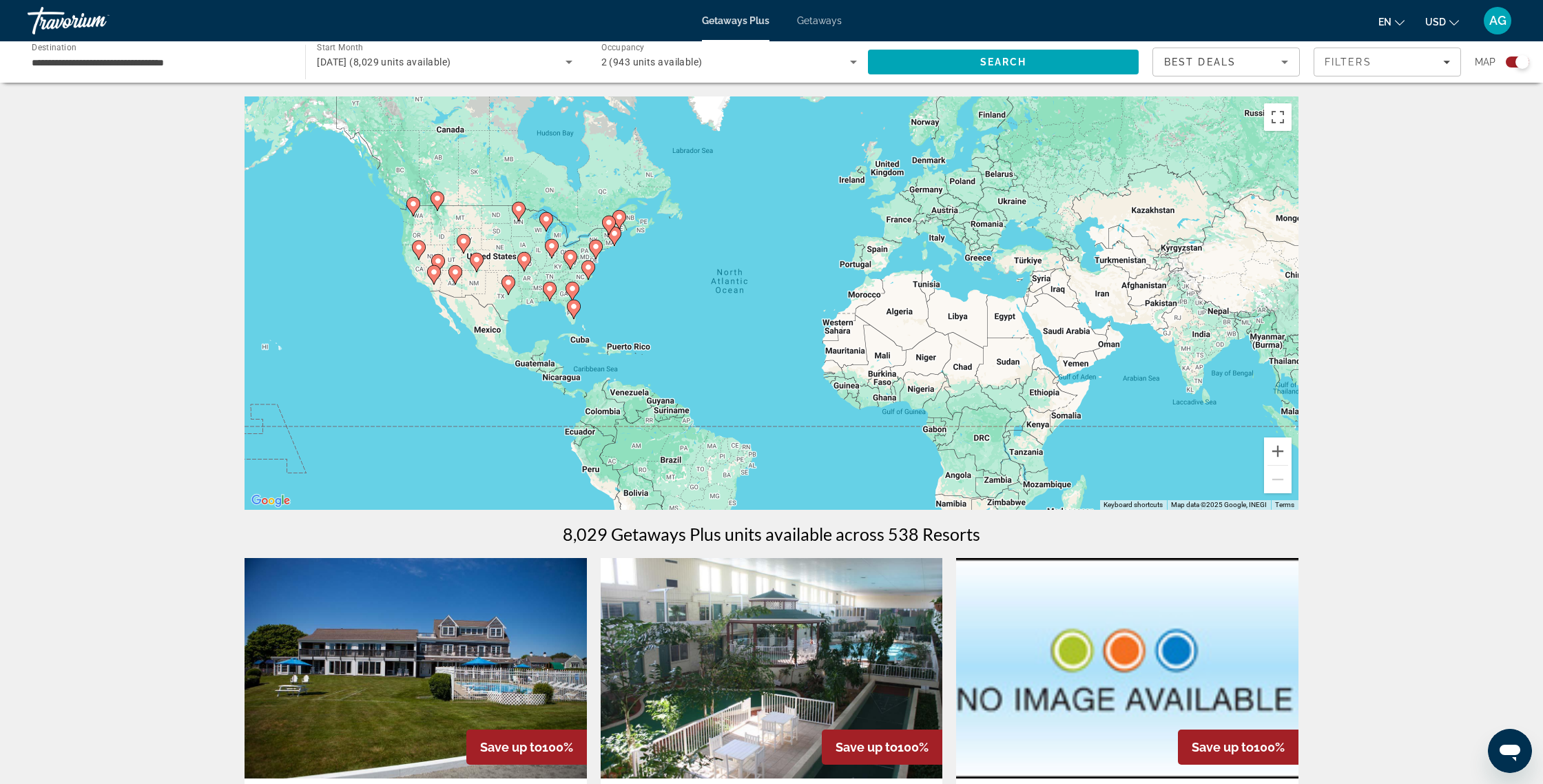
click at [806, 24] on span "Getaways" at bounding box center [819, 20] width 45 height 11
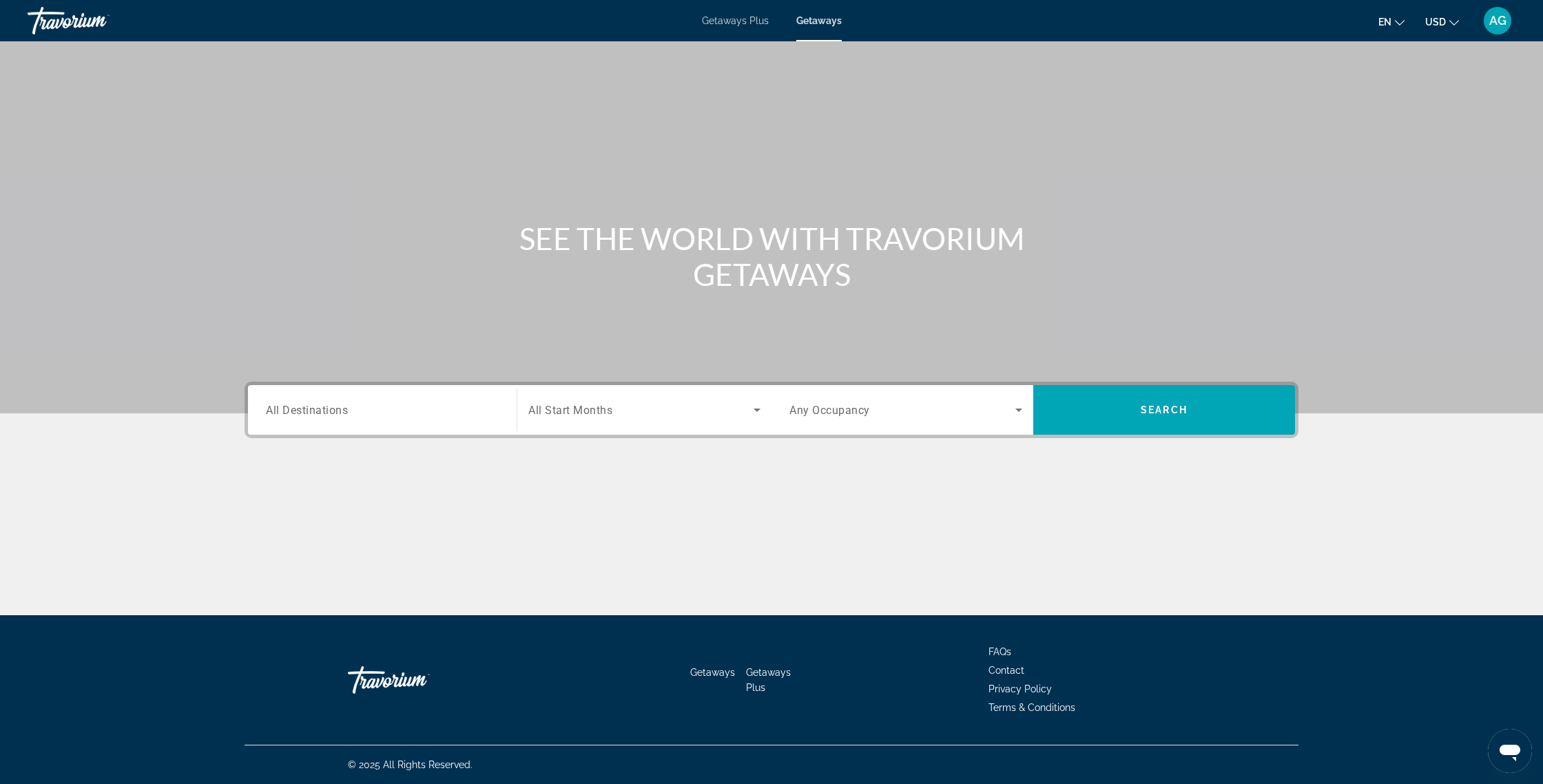
click at [359, 406] on input "Destination All Destinations" at bounding box center [383, 410] width 233 height 16
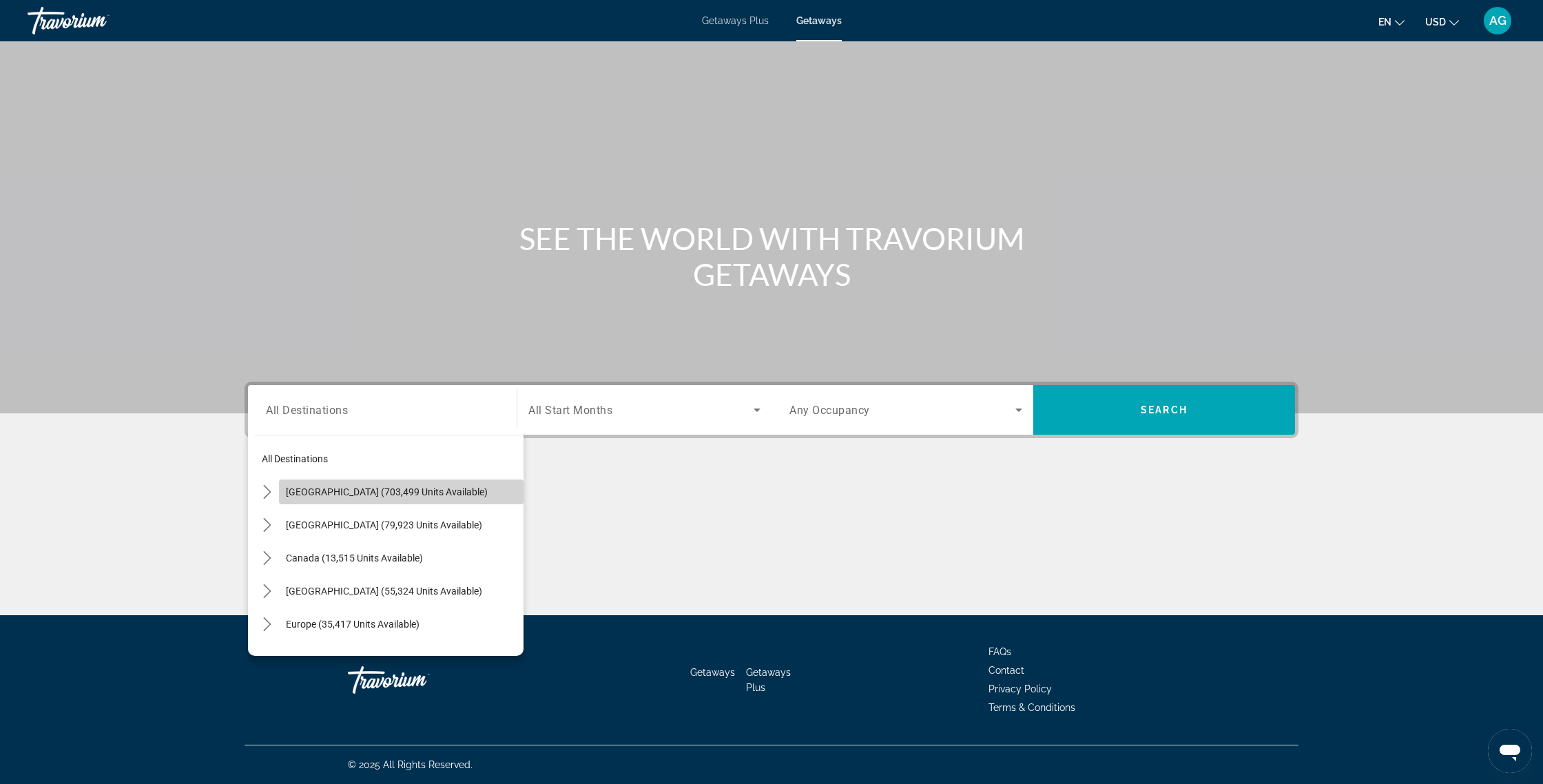
drag, startPoint x: 373, startPoint y: 487, endPoint x: 385, endPoint y: 484, distance: 12.4
click at [373, 487] on span "United States (703,499 units available)" at bounding box center [386, 491] width 202 height 11
type input "**********"
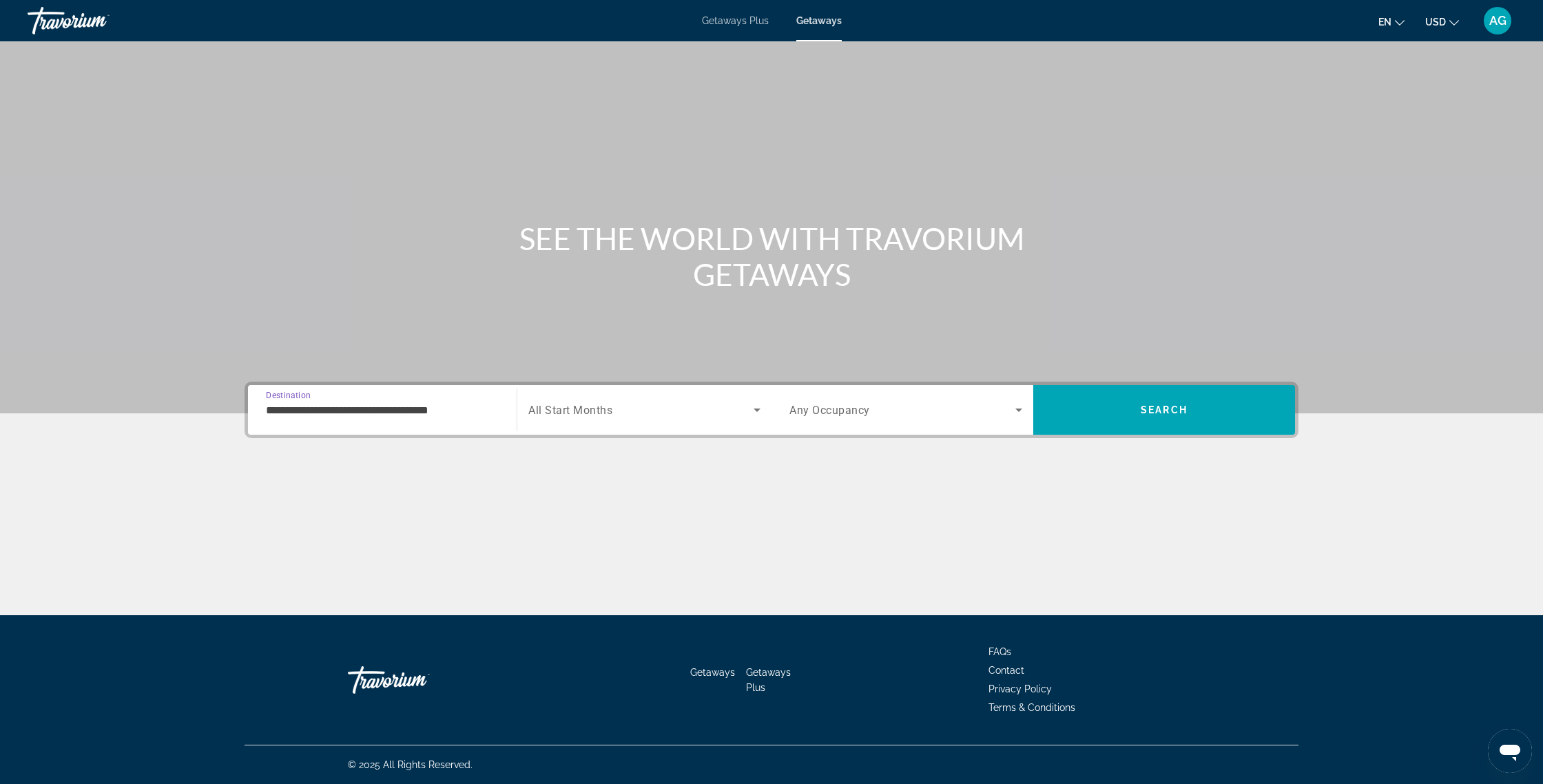
click at [574, 408] on span "All Start Months" at bounding box center [570, 410] width 84 height 13
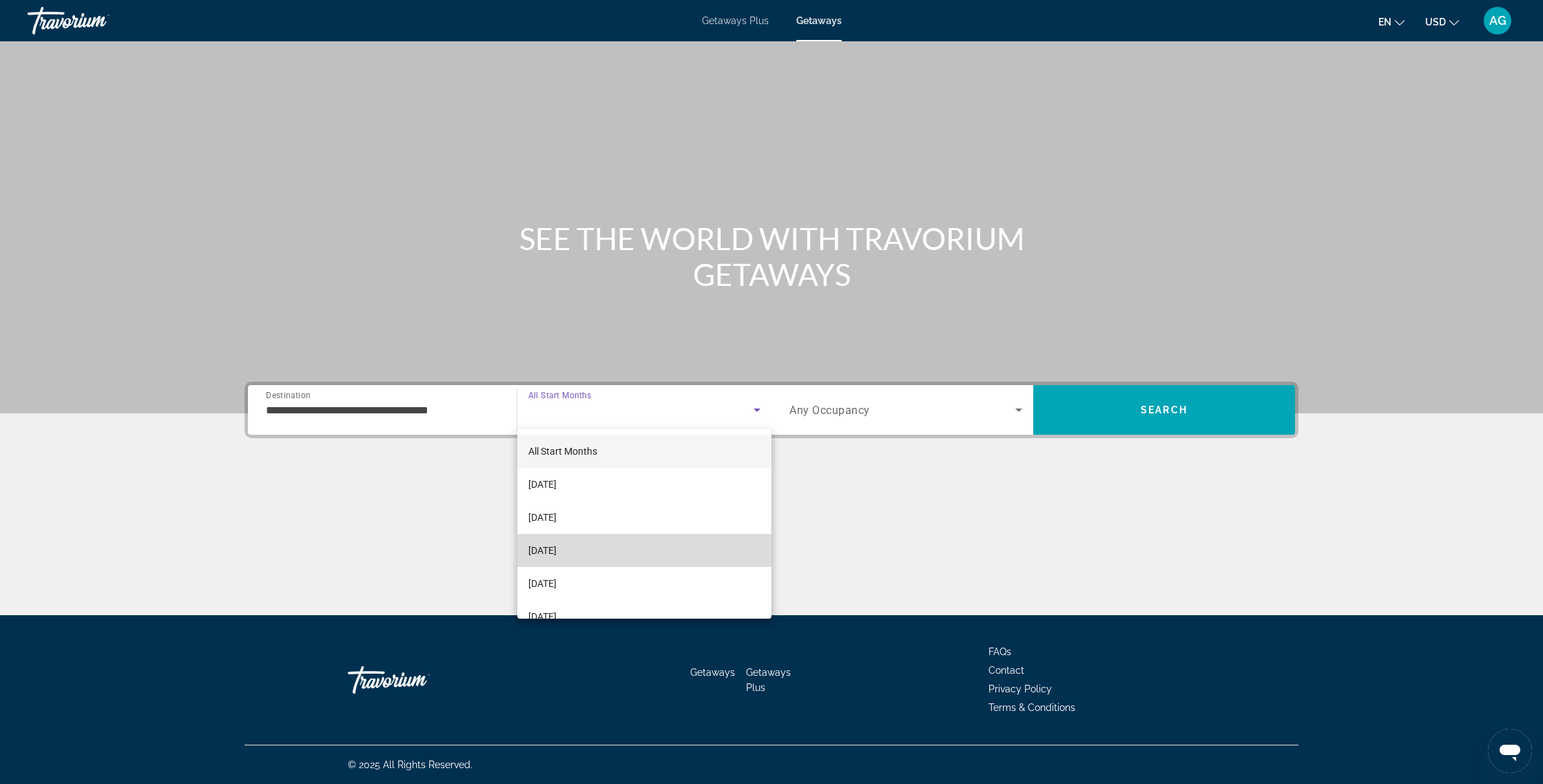
click at [556, 544] on span "December 2025" at bounding box center [542, 549] width 28 height 16
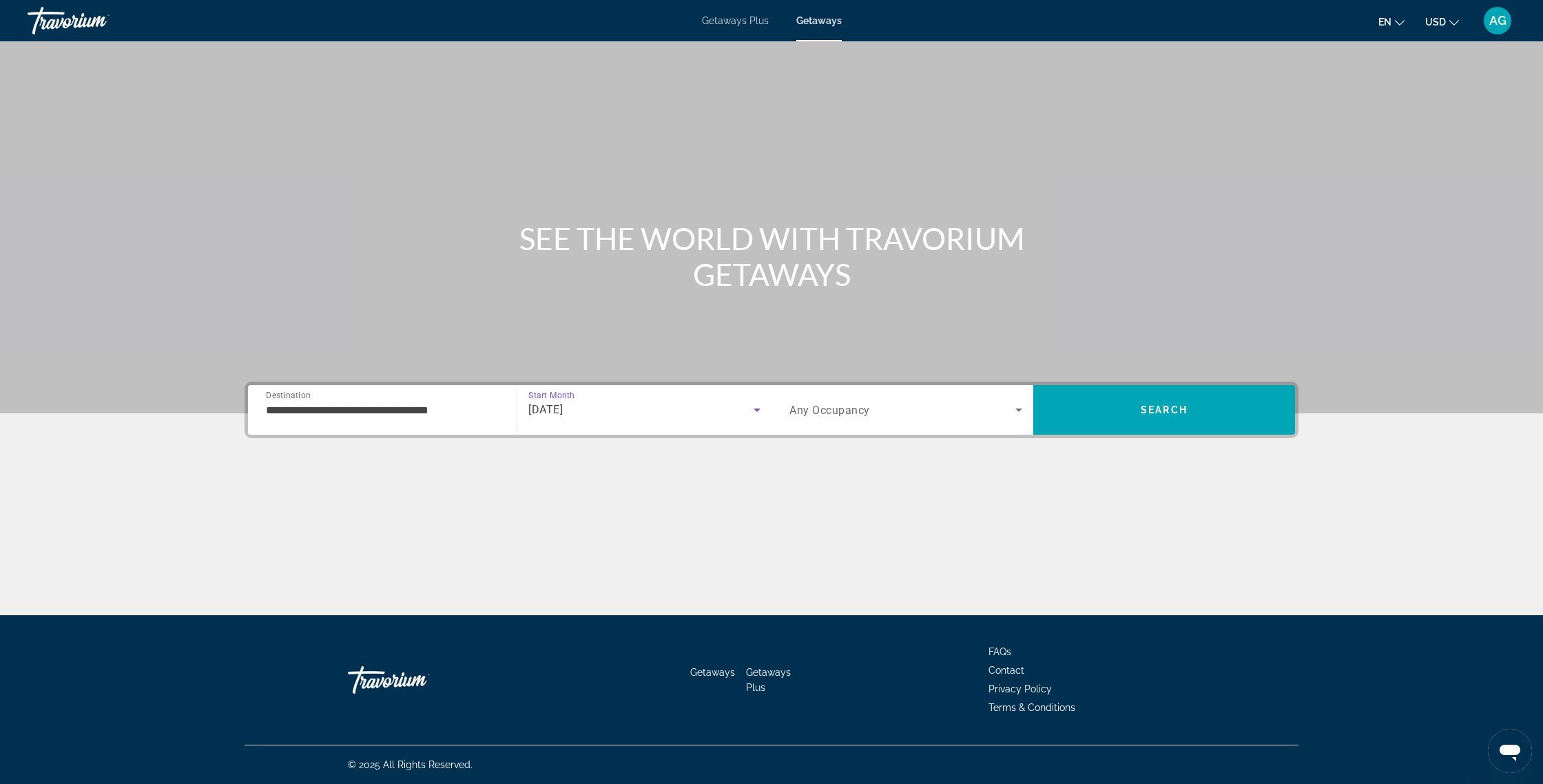
click at [868, 395] on div "Search widget" at bounding box center [906, 409] width 233 height 38
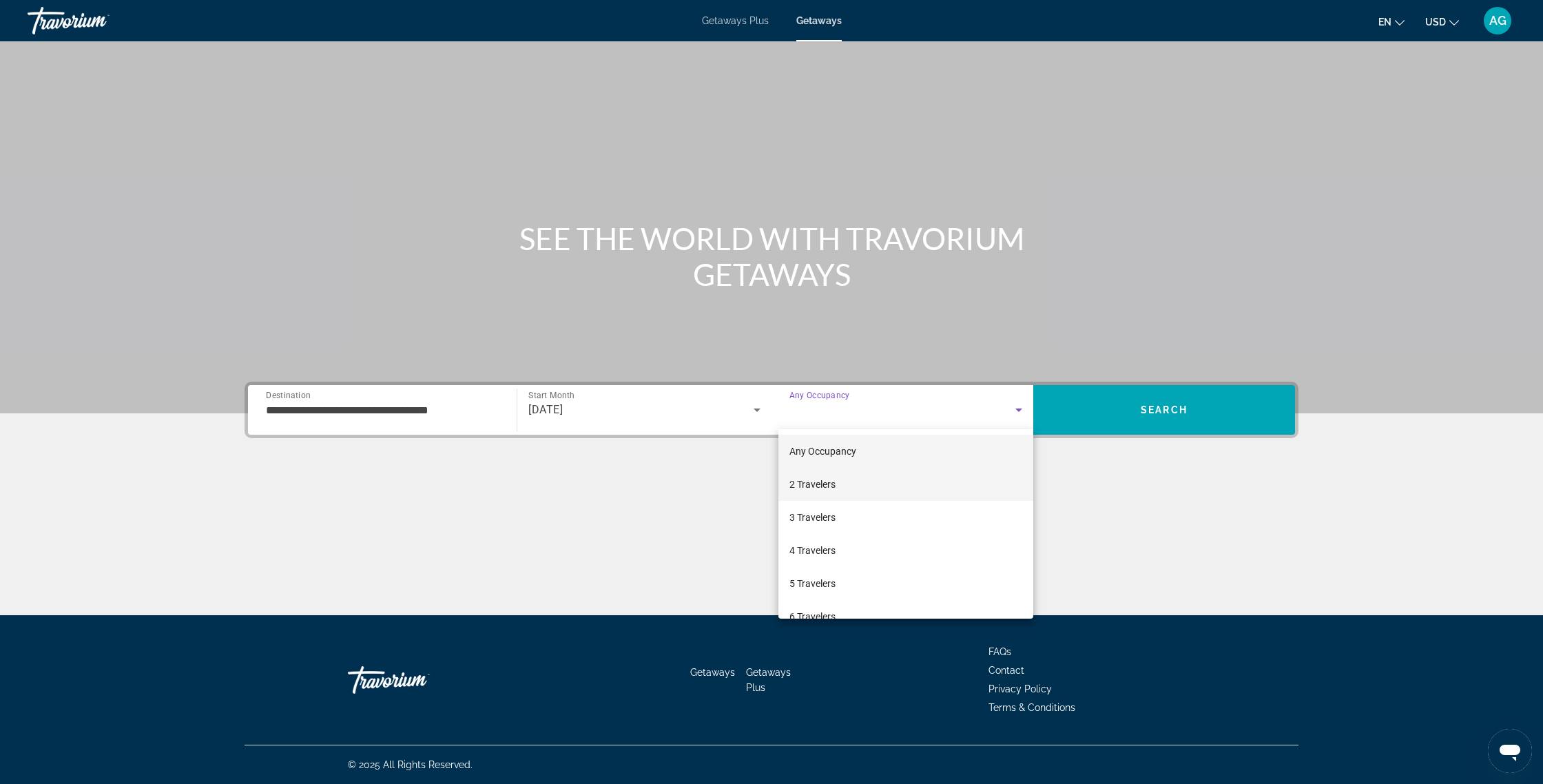
click at [811, 491] on span "2 Travelers" at bounding box center [812, 484] width 46 height 16
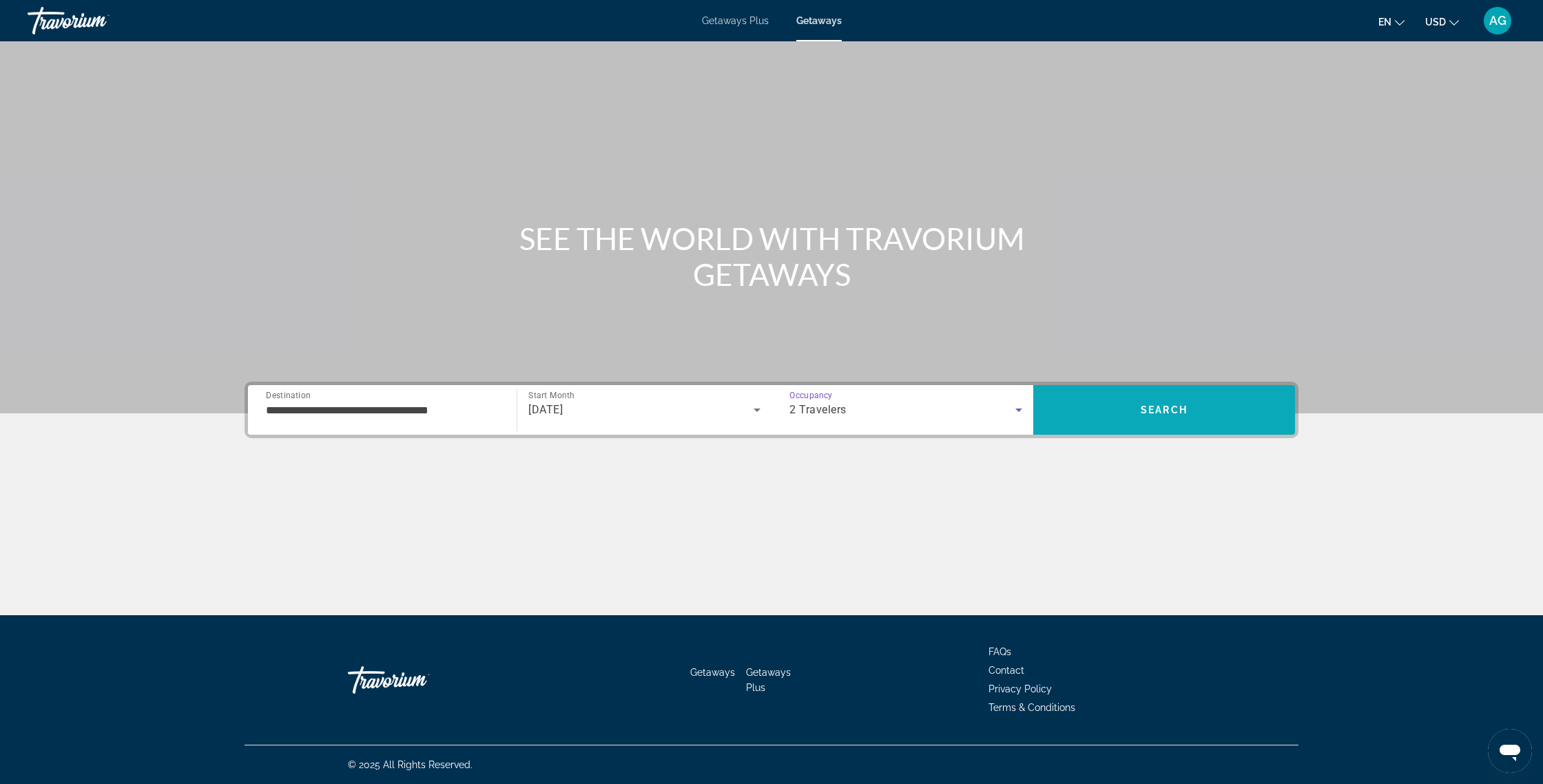
click at [1164, 418] on span "Search" at bounding box center [1164, 409] width 262 height 33
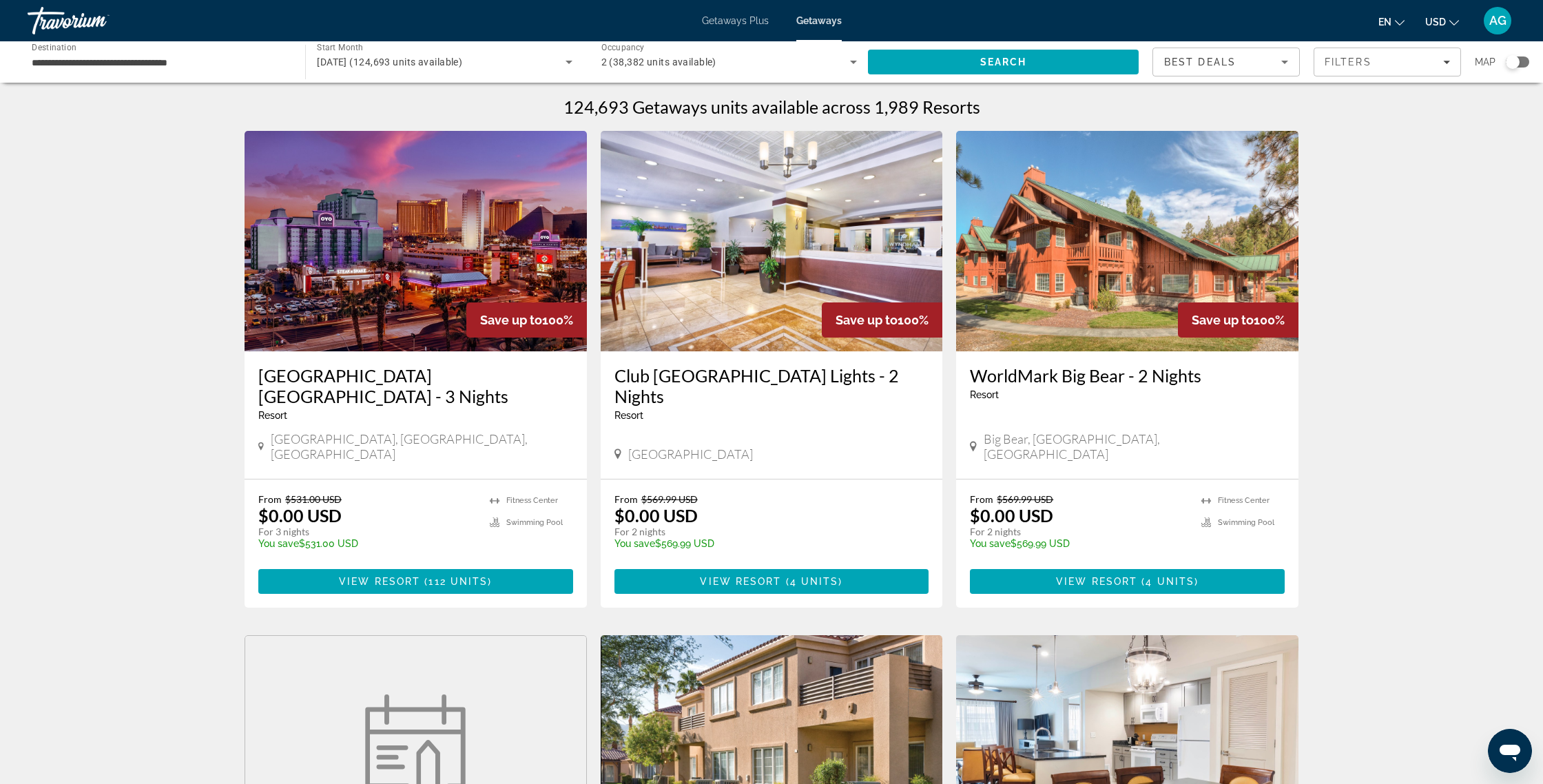
click at [1285, 59] on icon "Sort by" at bounding box center [1284, 61] width 16 height 16
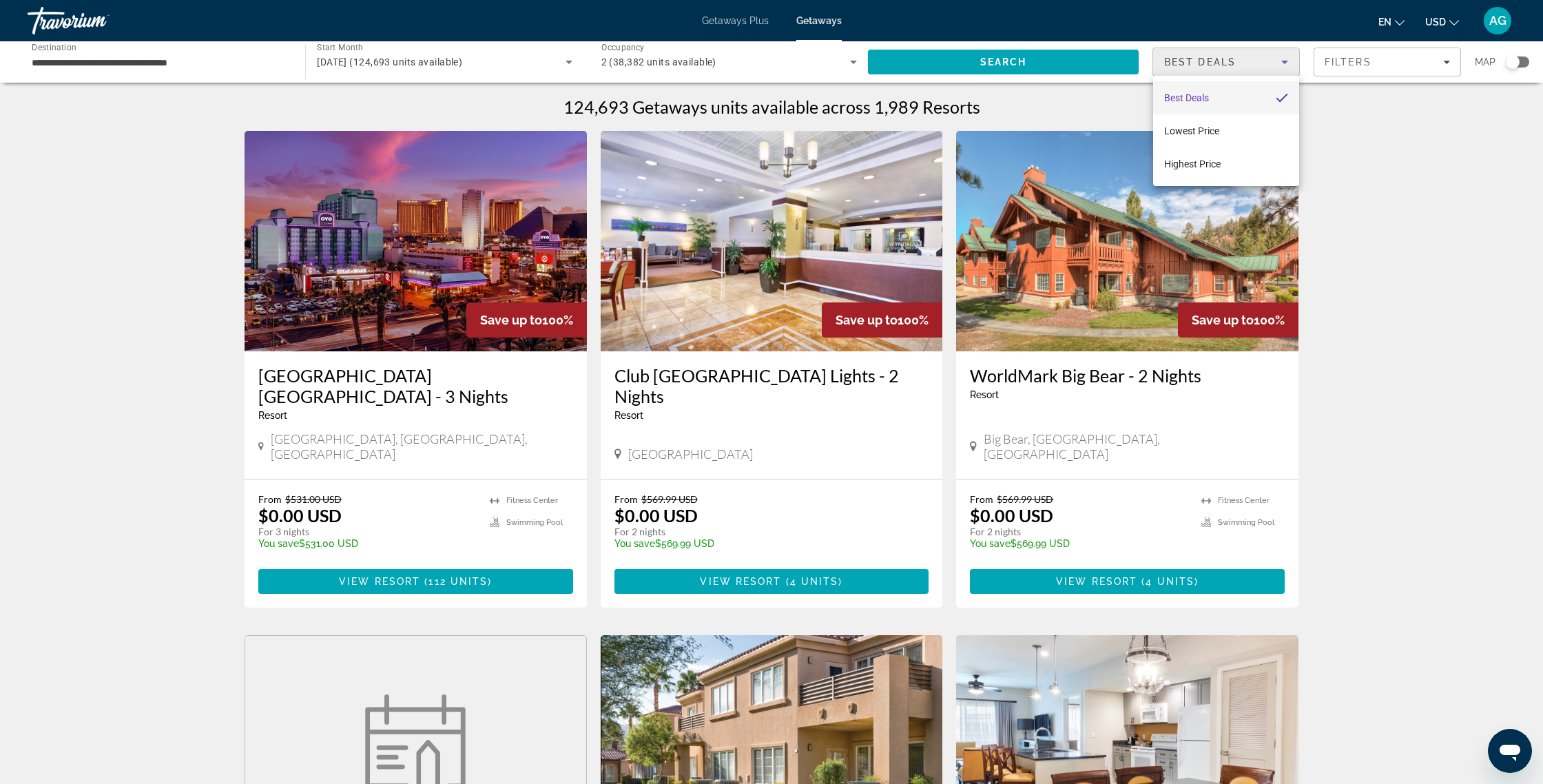
click at [1447, 58] on div at bounding box center [772, 392] width 1543 height 784
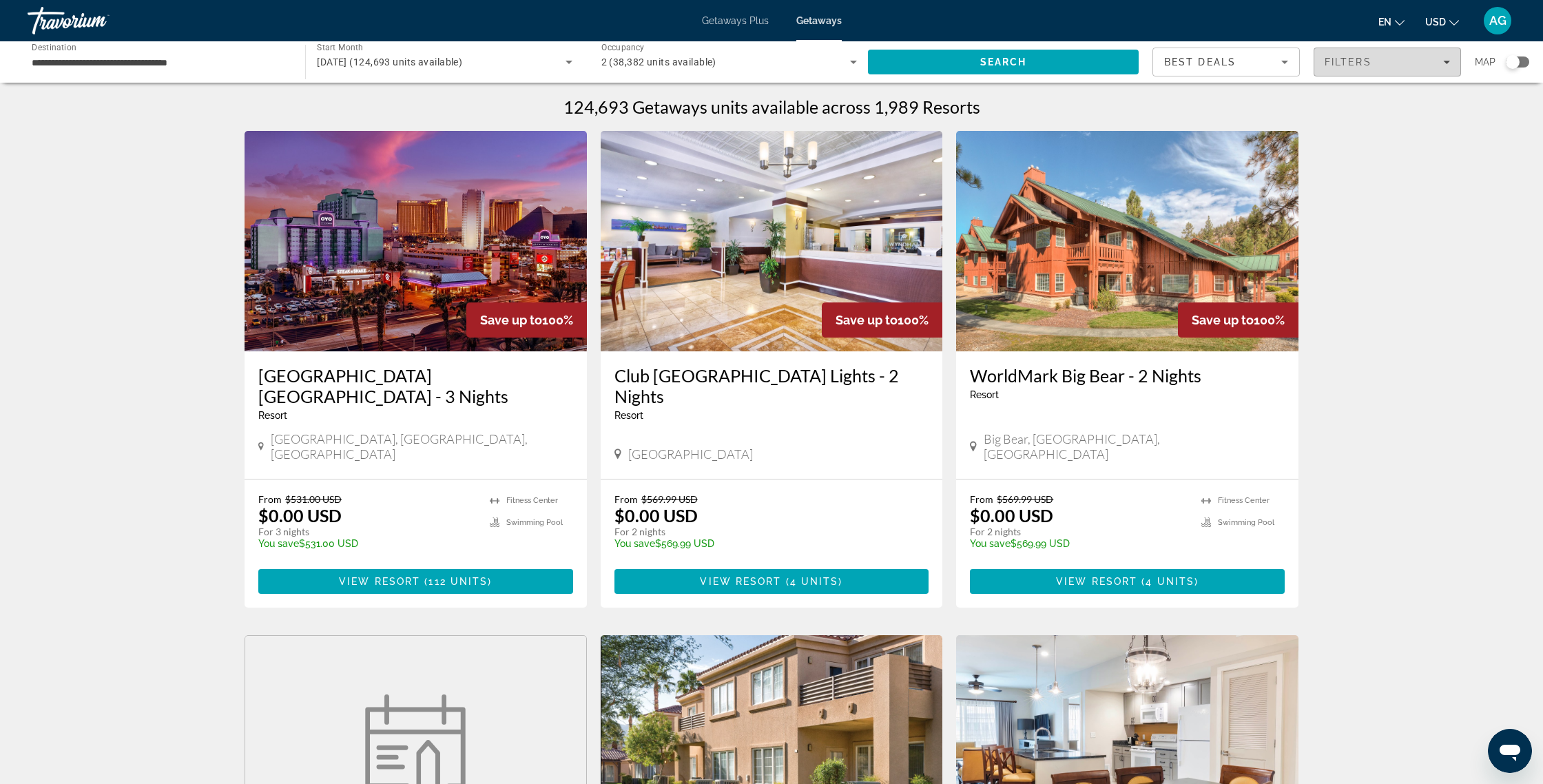
click at [1446, 58] on div "Filters" at bounding box center [1386, 61] width 125 height 11
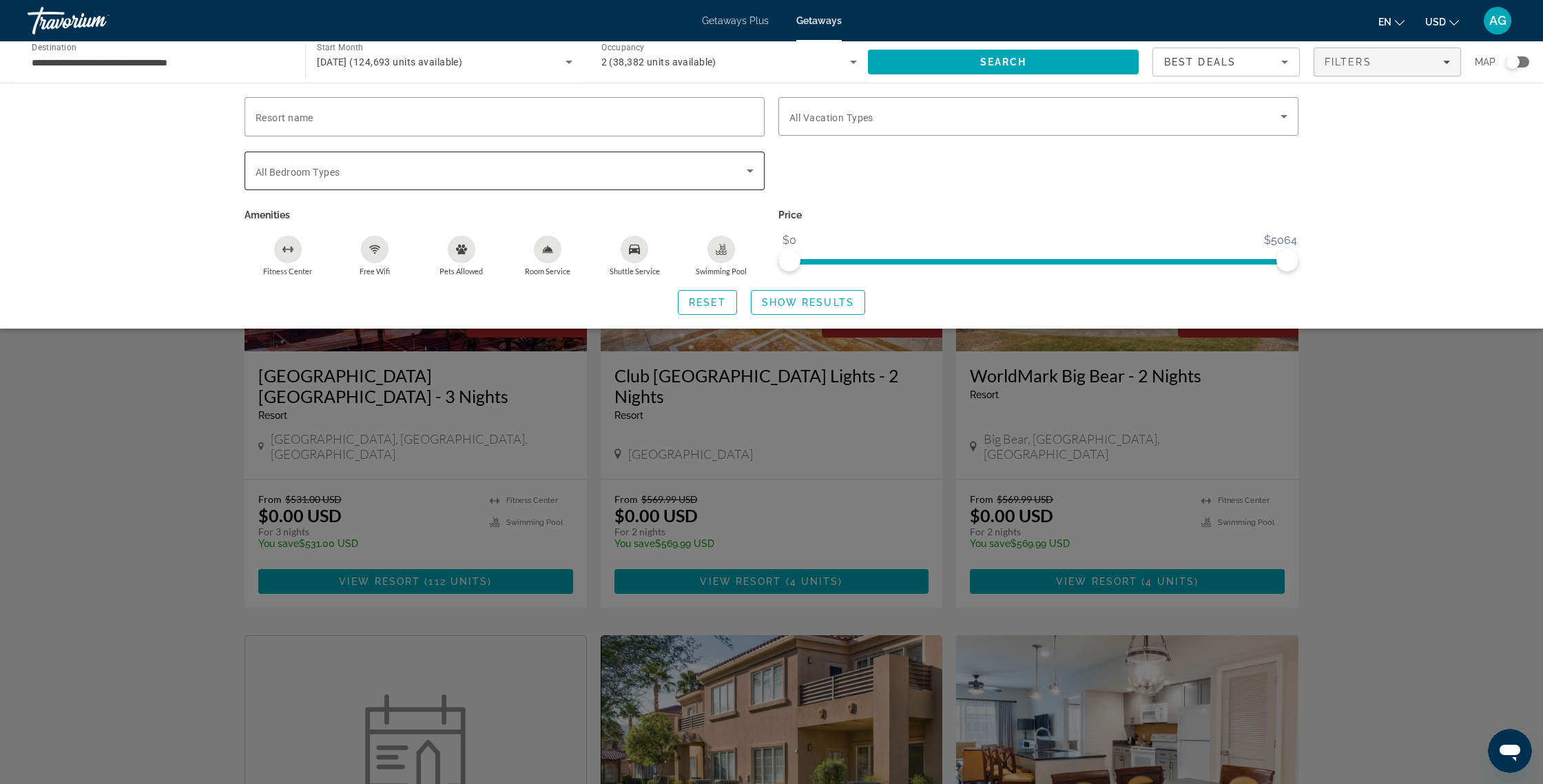
click at [751, 164] on icon "Search widget" at bounding box center [749, 170] width 16 height 16
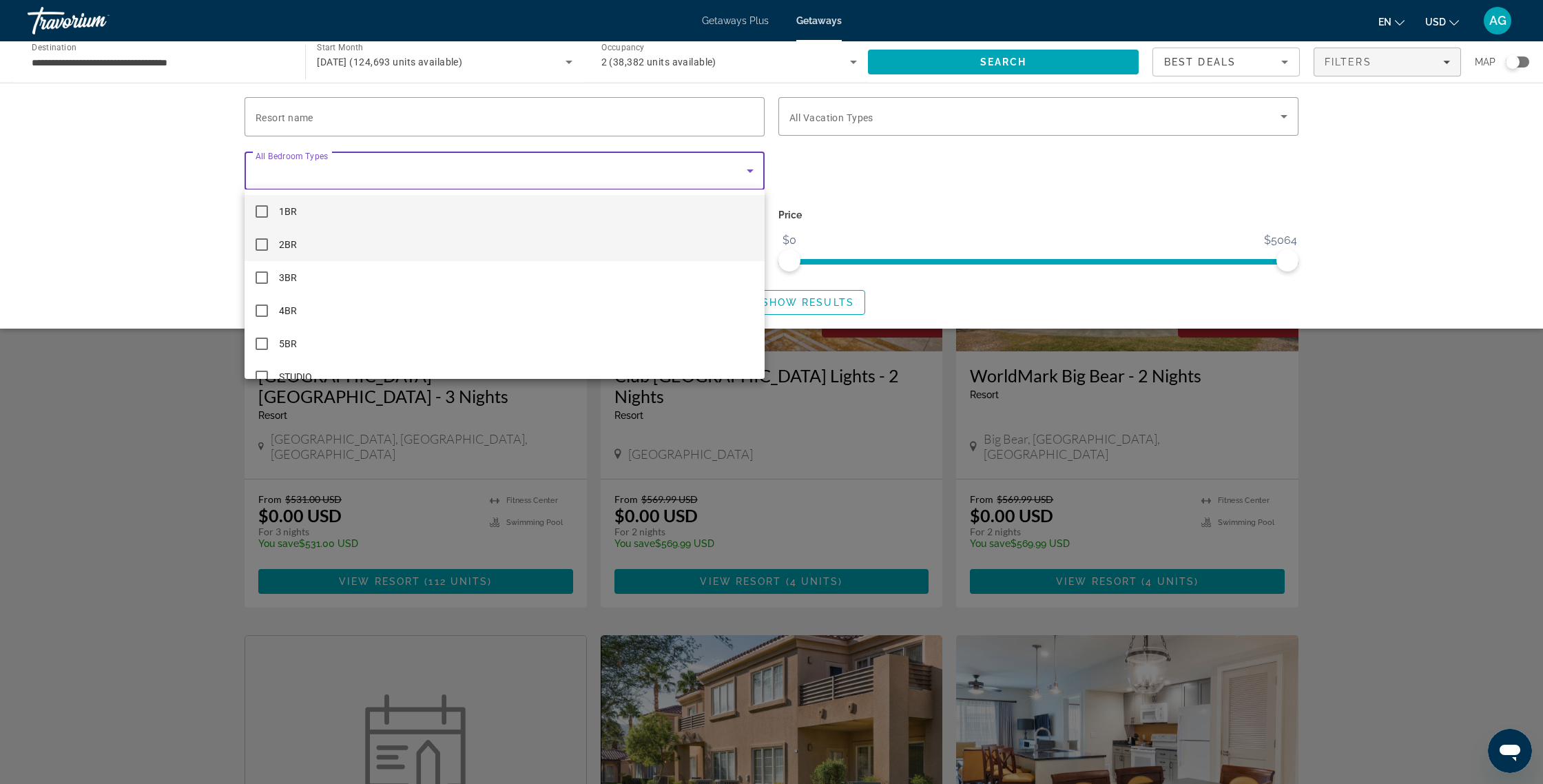
click at [259, 241] on mat-pseudo-checkbox at bounding box center [261, 244] width 13 height 13
click at [843, 193] on div at bounding box center [772, 392] width 1543 height 784
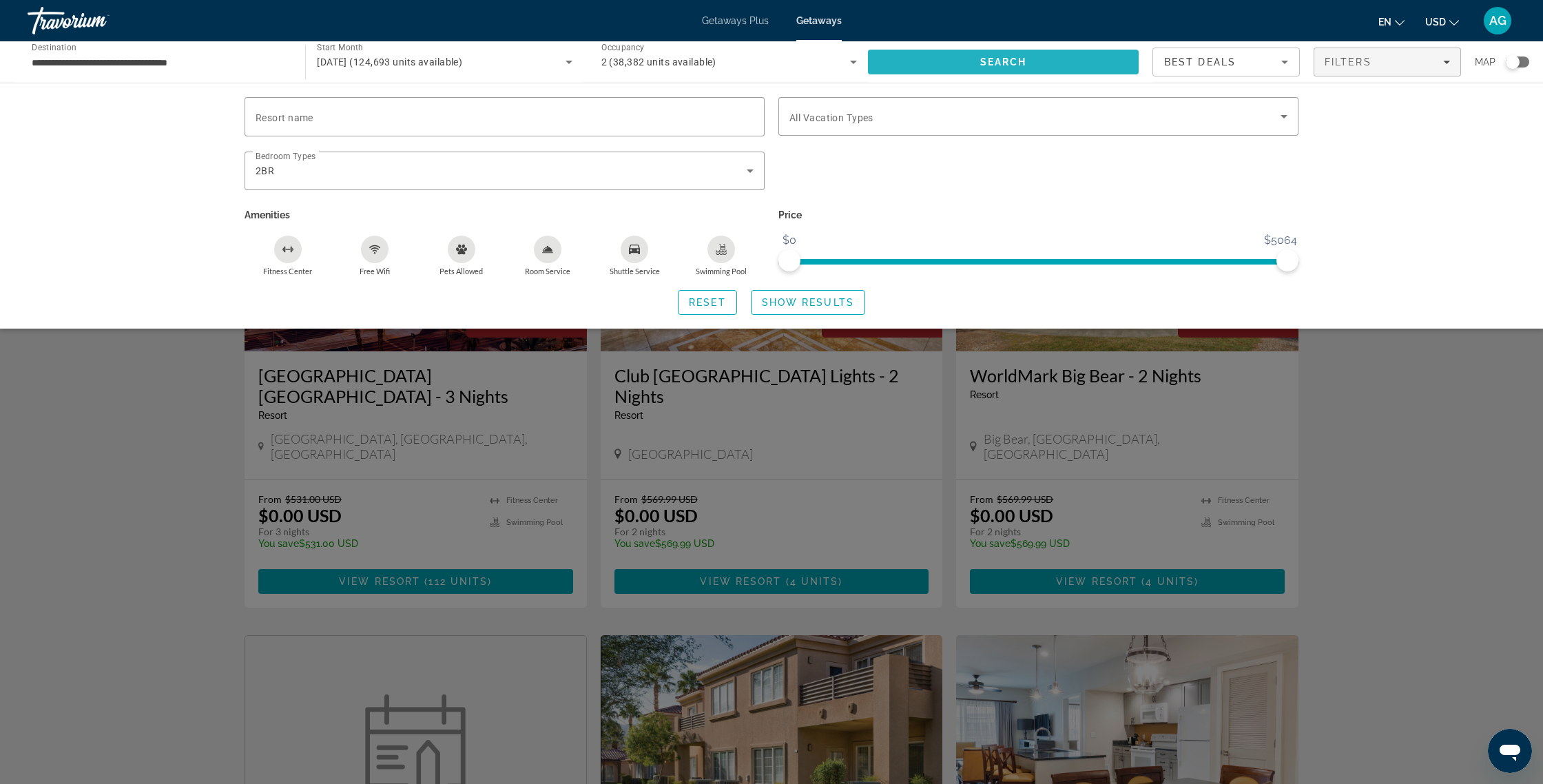
click at [969, 67] on span "Search" at bounding box center [1003, 61] width 270 height 33
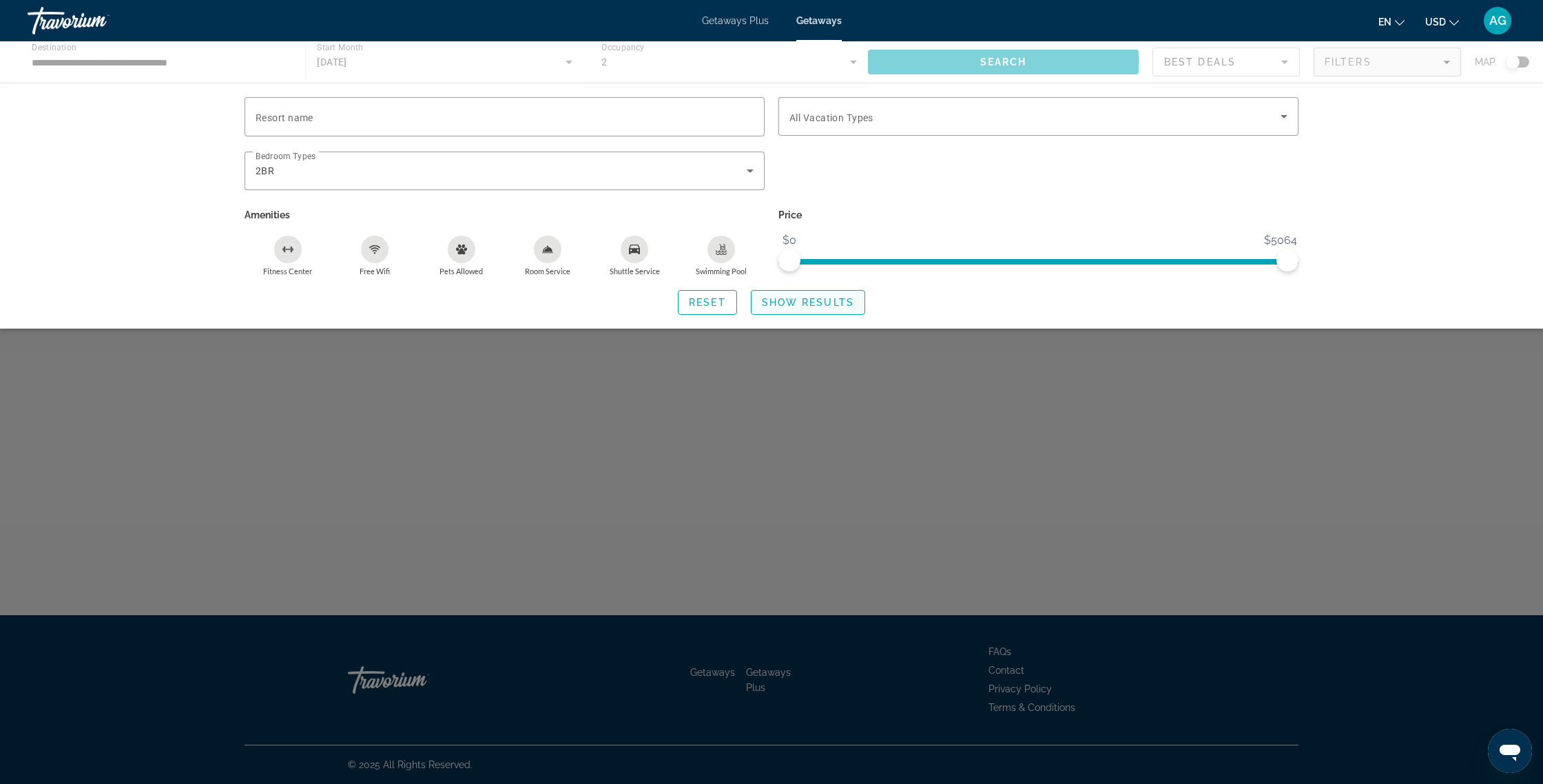
click at [799, 301] on span "Show Results" at bounding box center [808, 302] width 93 height 11
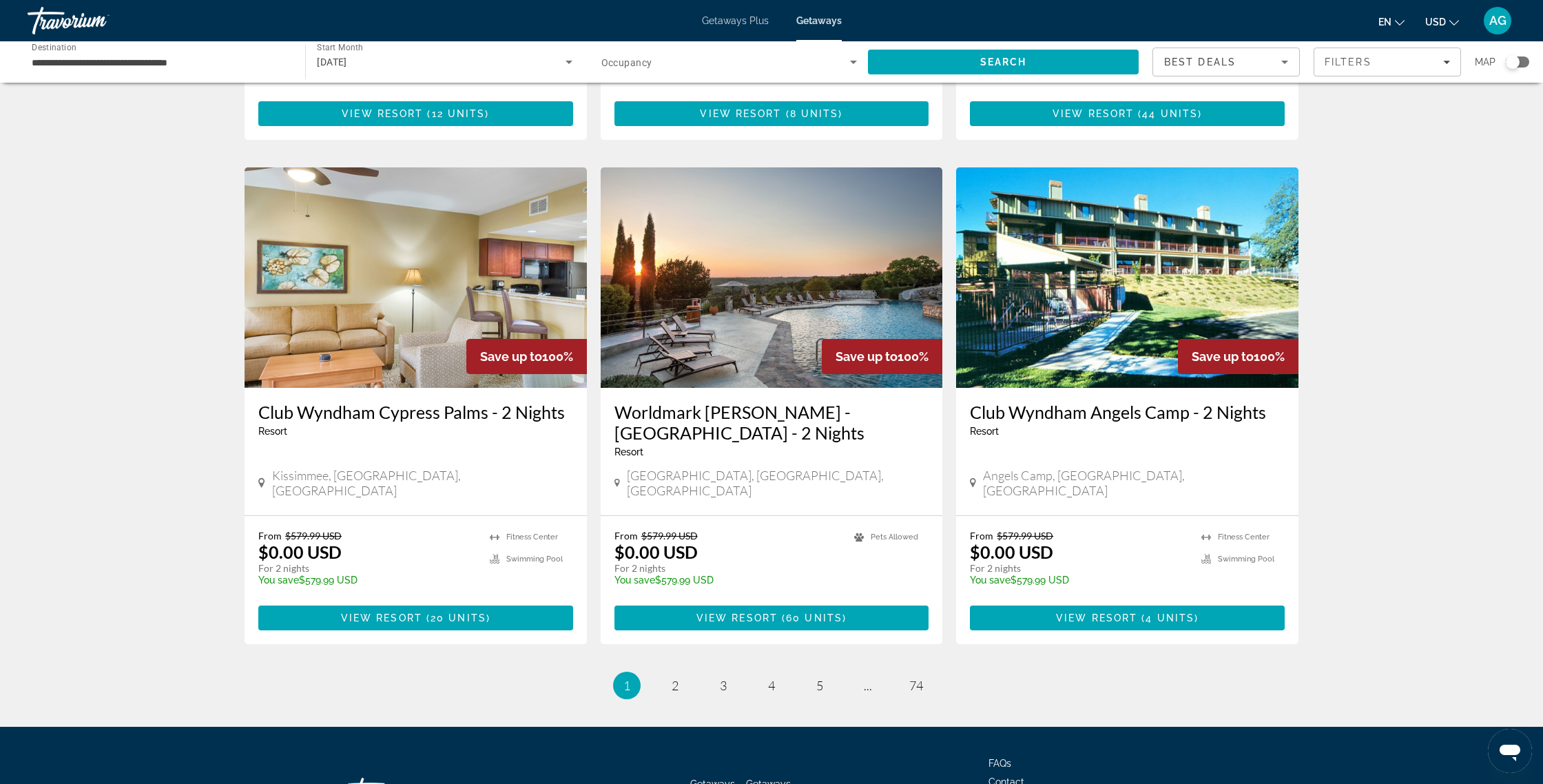
scroll to position [1506, 0]
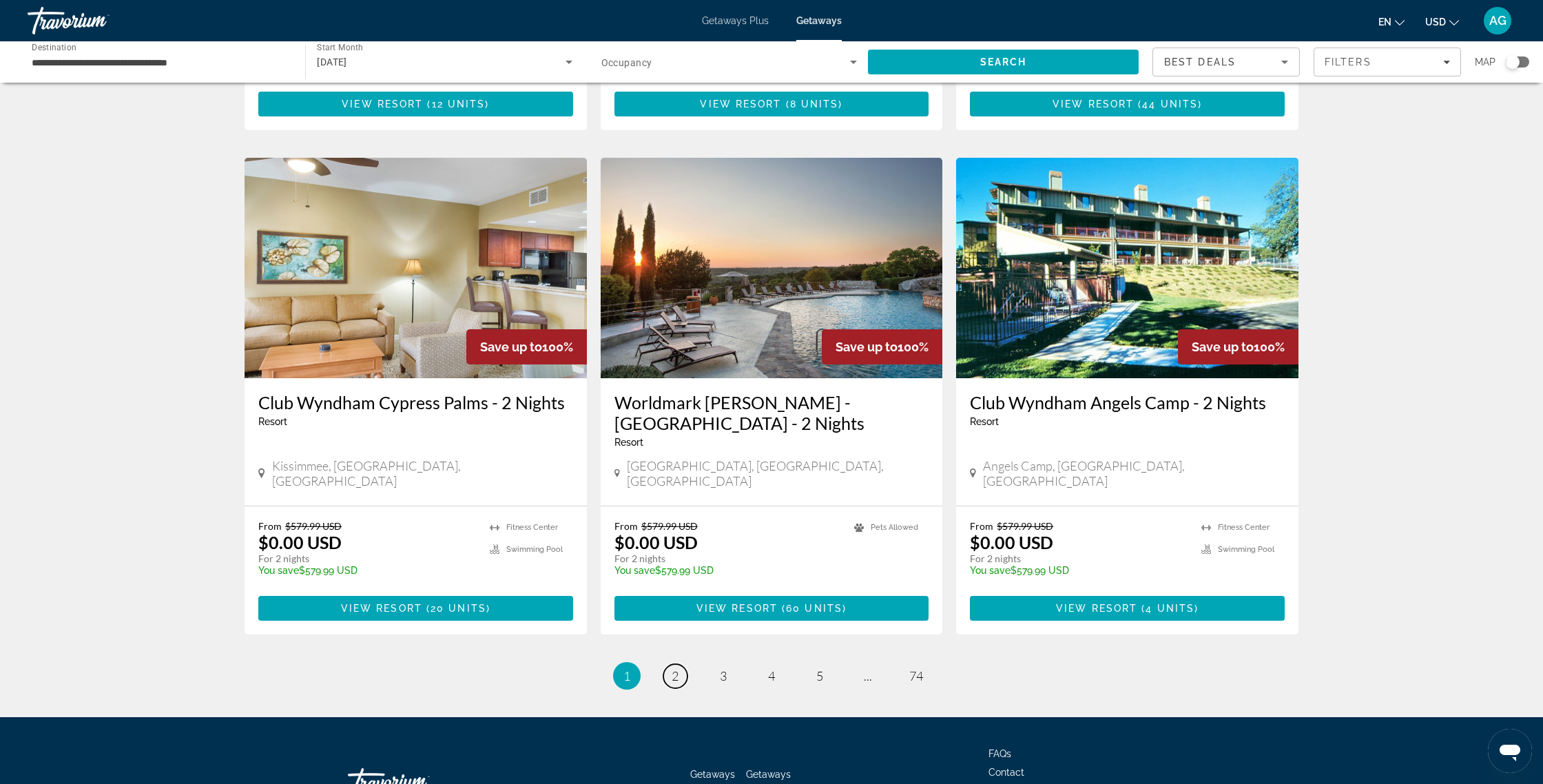
click at [677, 668] on span "2" at bounding box center [675, 676] width 7 height 15
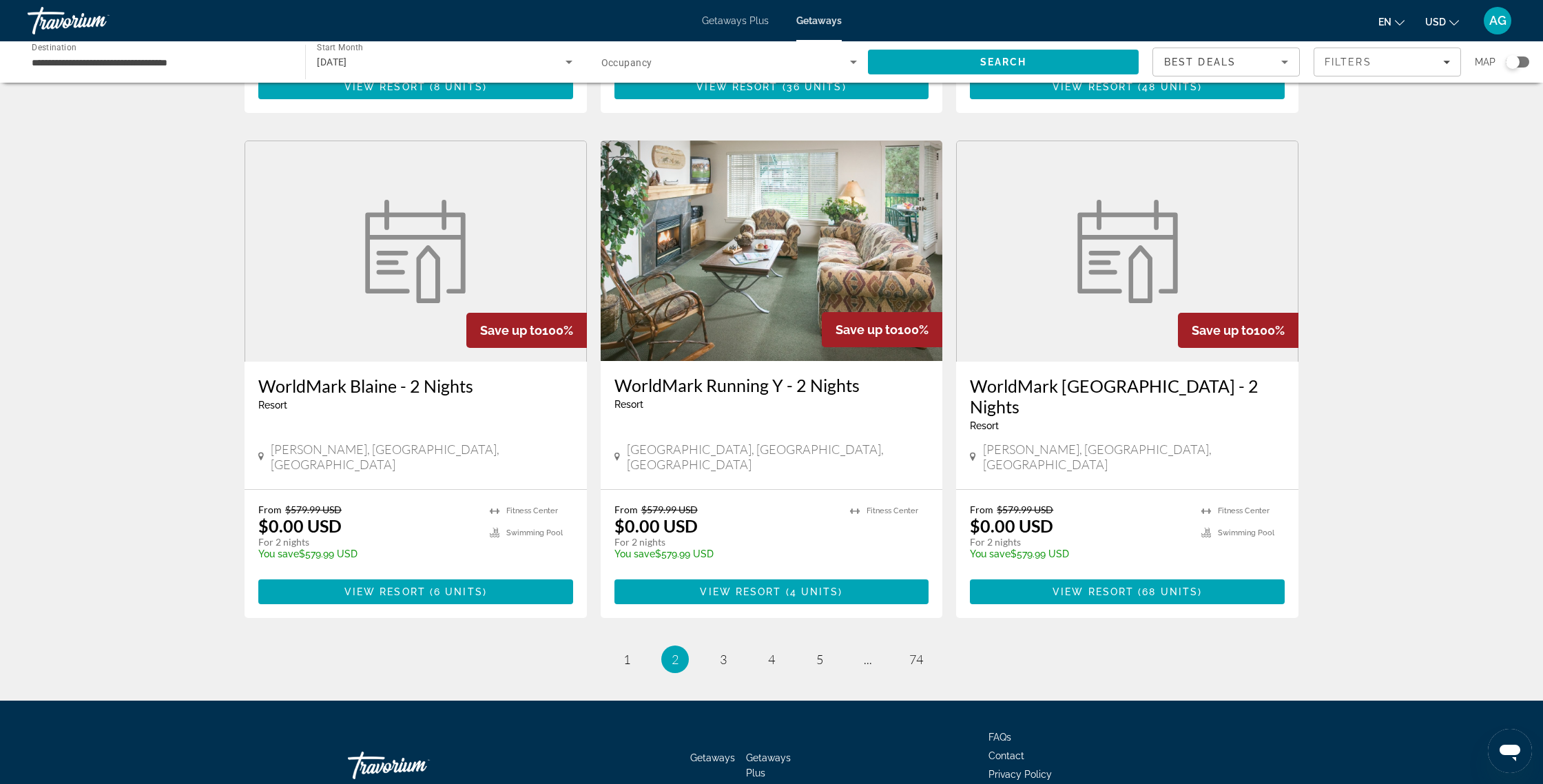
scroll to position [1484, 0]
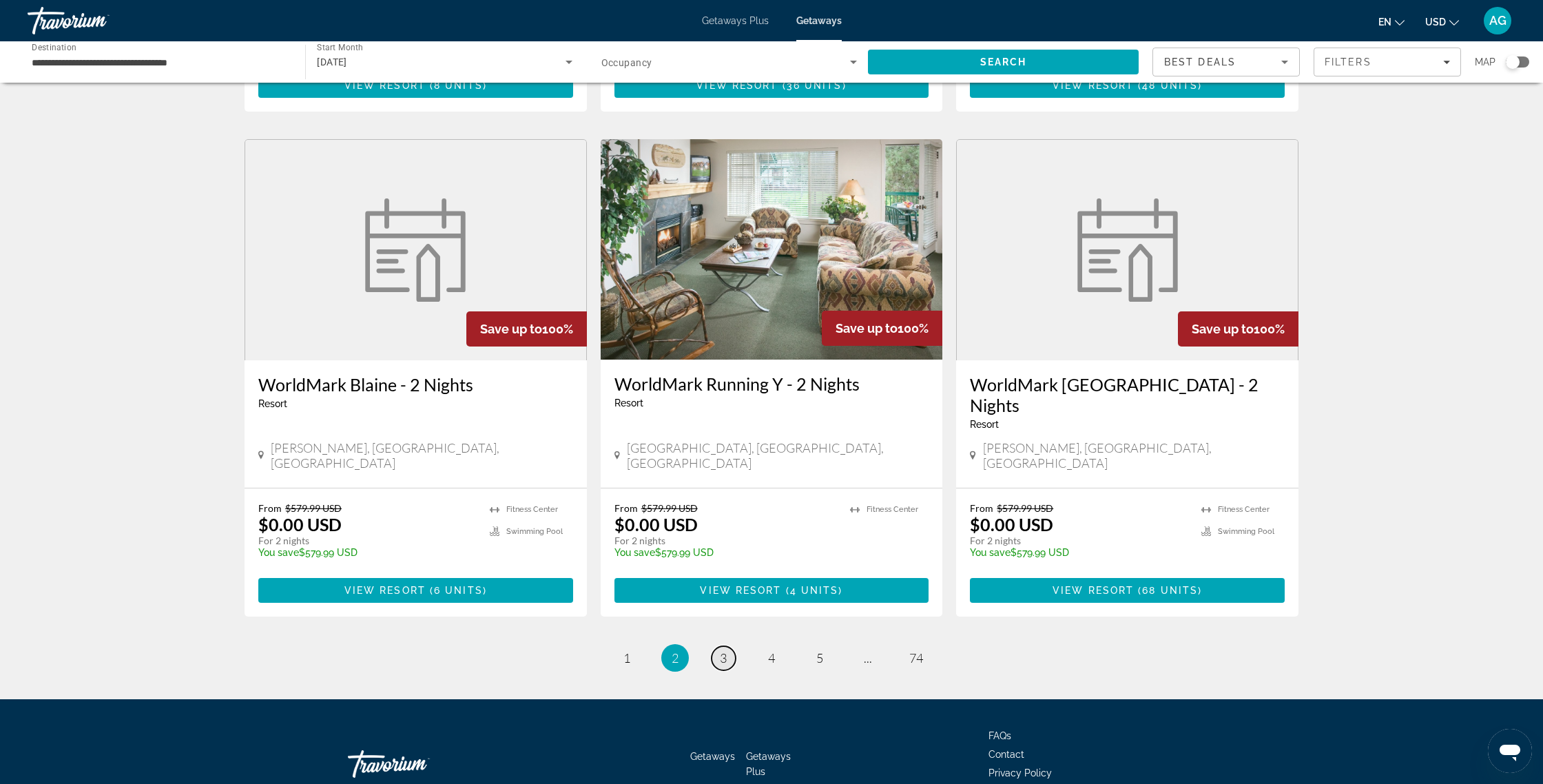
click at [726, 646] on link "page 3" at bounding box center [724, 658] width 24 height 24
